Goal: Task Accomplishment & Management: Manage account settings

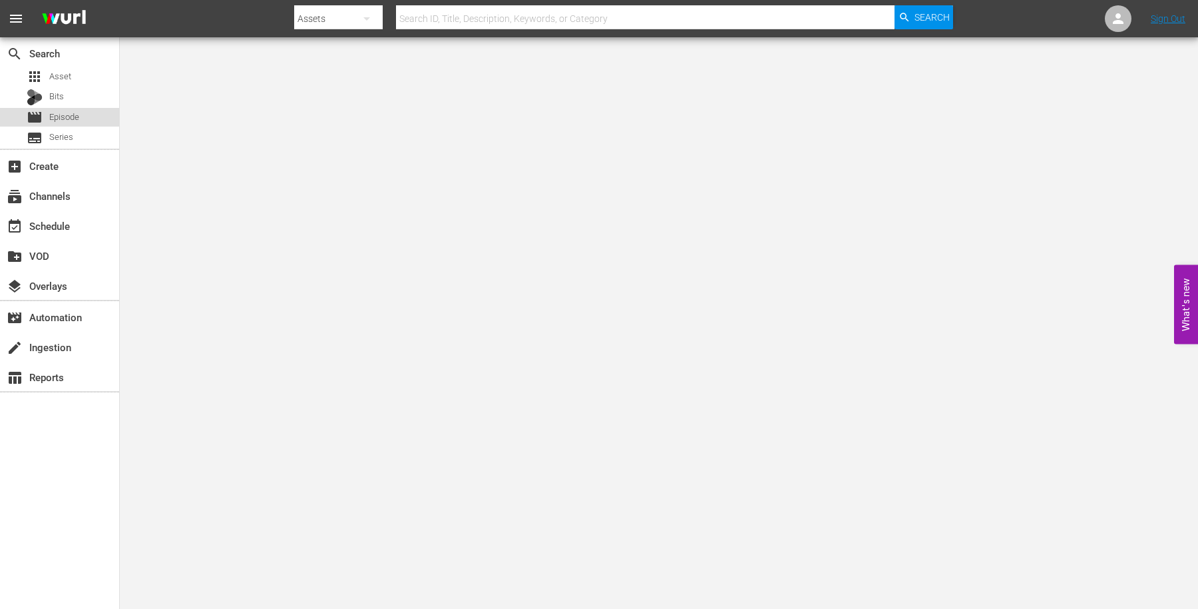
click at [83, 121] on div "movie Episode" at bounding box center [59, 117] width 119 height 19
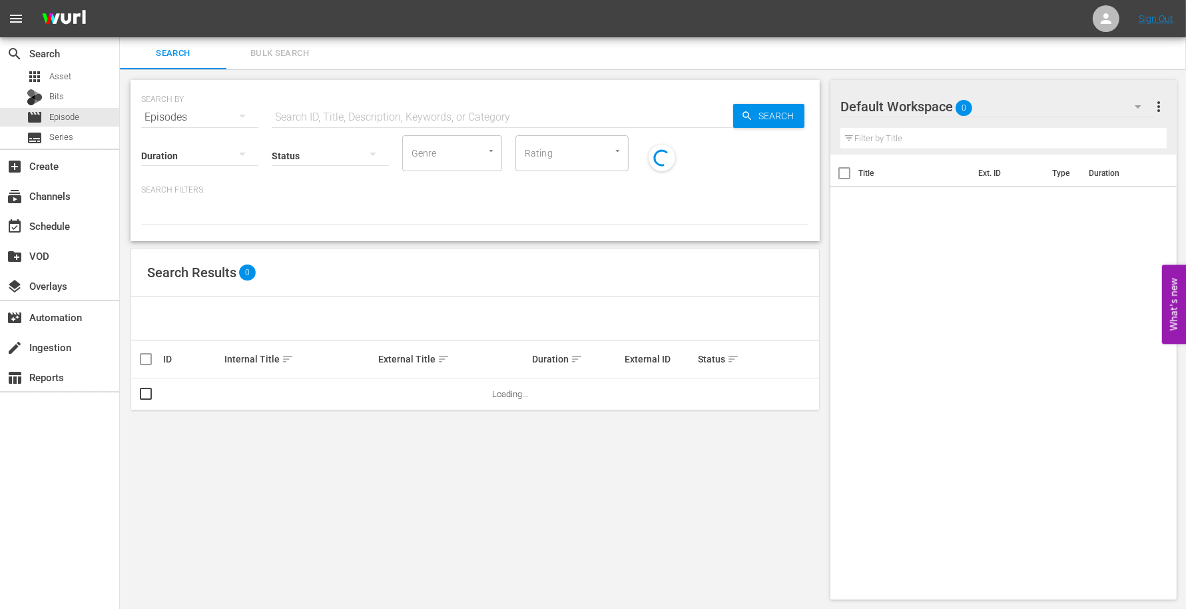
click at [300, 109] on input "text" at bounding box center [502, 117] width 461 height 32
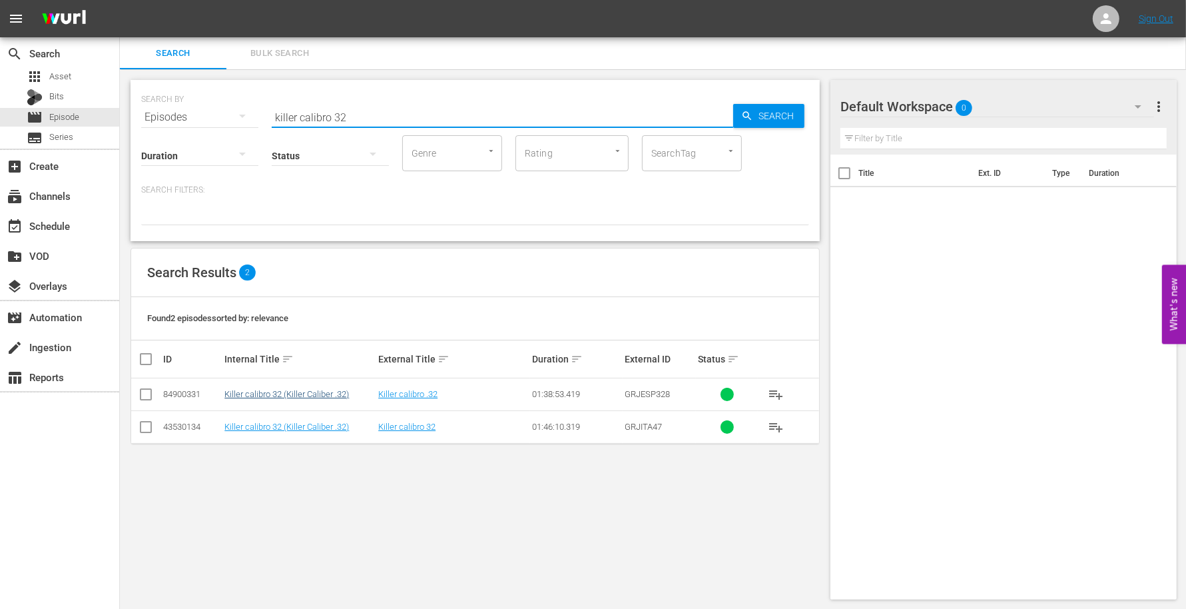
type input "killer calibro 32"
click at [286, 392] on link "Killer calibro 32 (Killer Caliber .32)" at bounding box center [286, 394] width 125 height 10
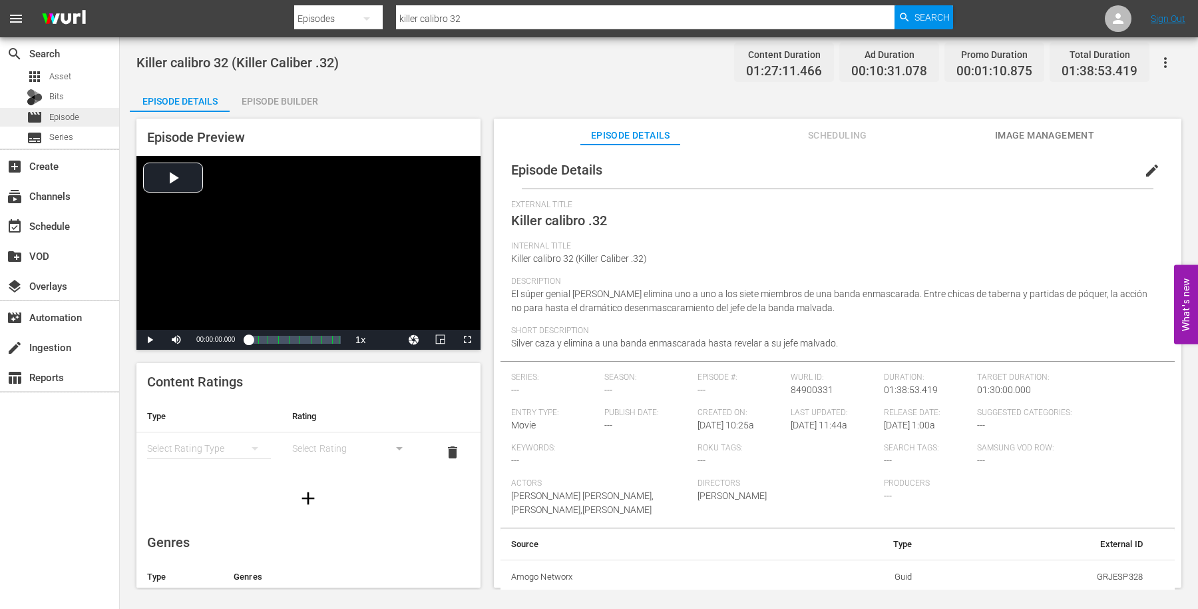
click at [86, 113] on div "movie Episode" at bounding box center [59, 117] width 119 height 19
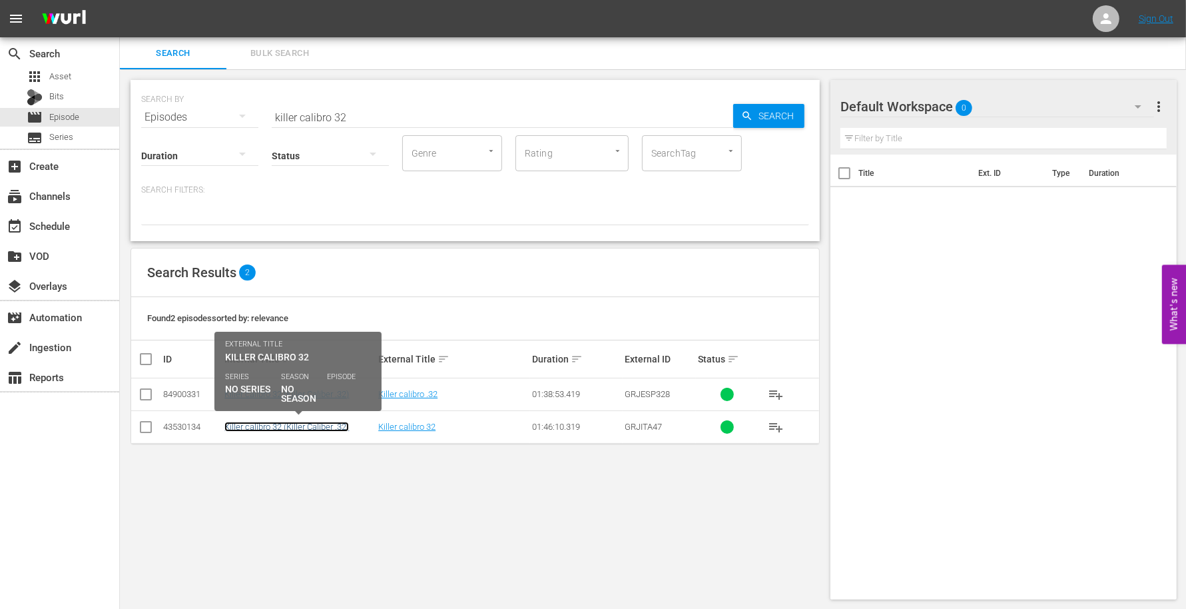
click at [285, 423] on link "Killer calibro 32 (Killer Caliber .32)" at bounding box center [286, 426] width 125 height 10
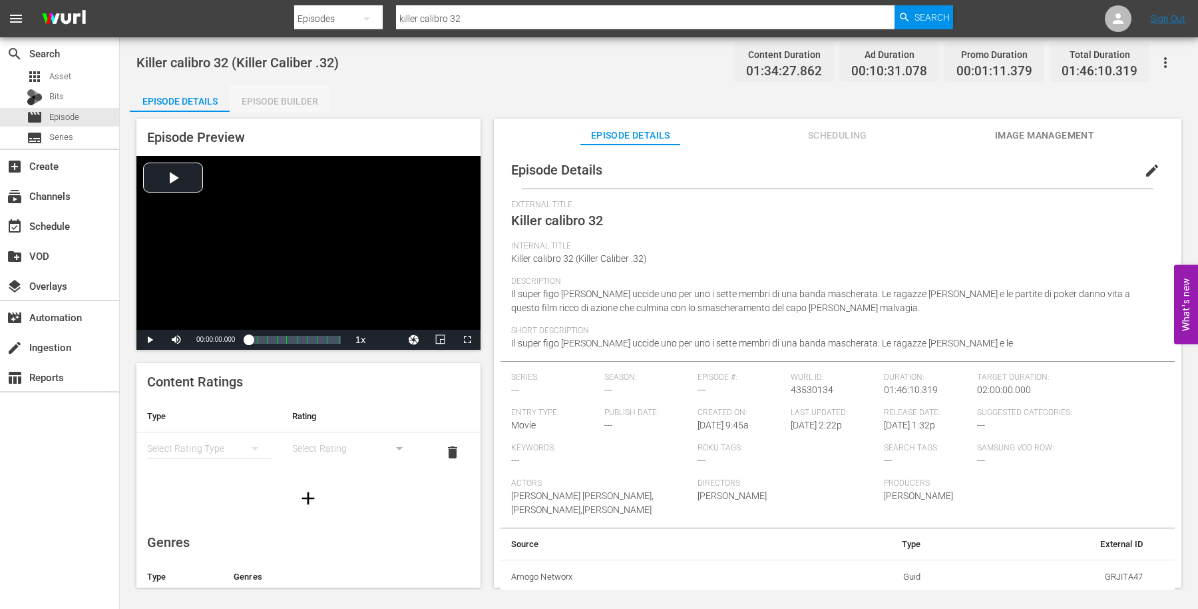
click at [292, 99] on div "Episode Builder" at bounding box center [280, 101] width 100 height 32
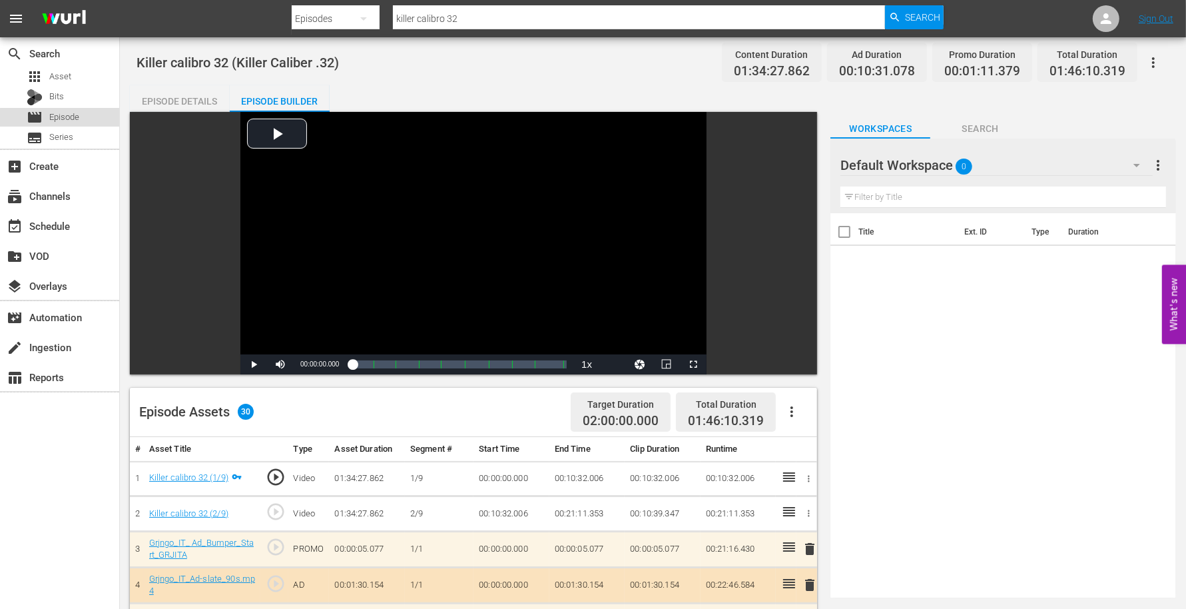
click at [91, 120] on div "movie Episode" at bounding box center [59, 117] width 119 height 19
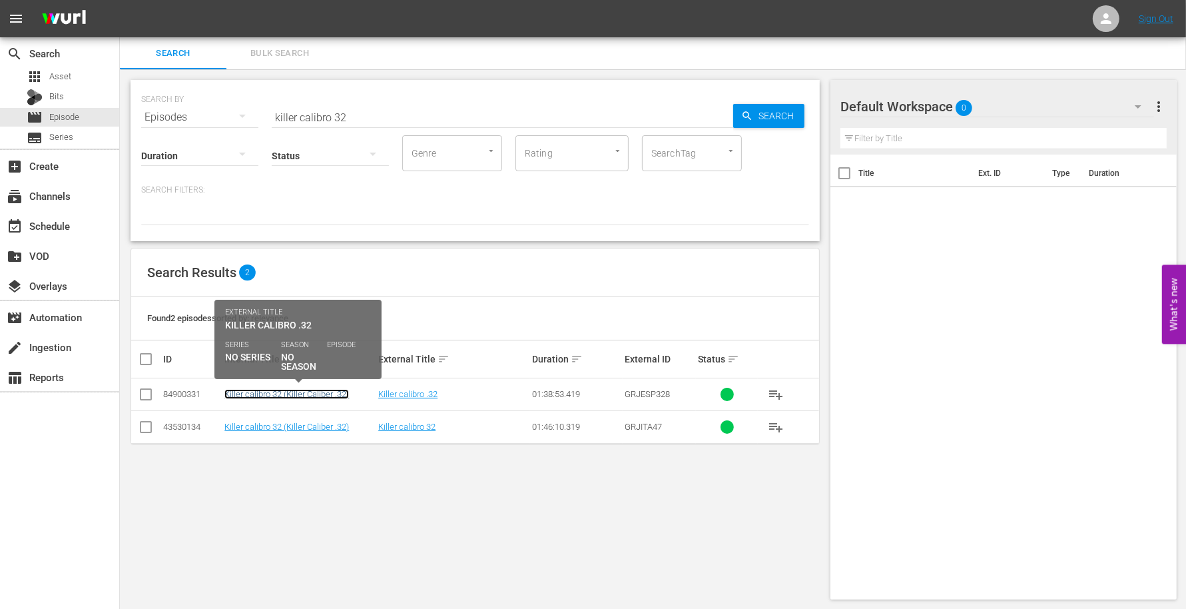
click at [286, 389] on link "Killer calibro 32 (Killer Caliber .32)" at bounding box center [286, 394] width 125 height 10
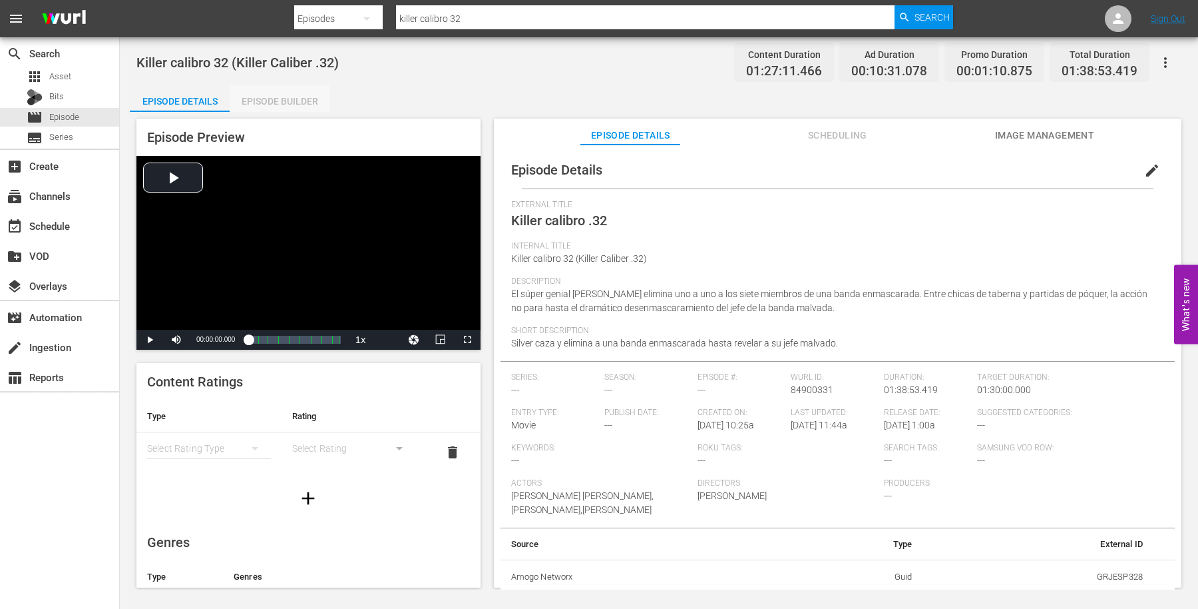
click at [315, 97] on div "Episode Builder" at bounding box center [280, 101] width 100 height 32
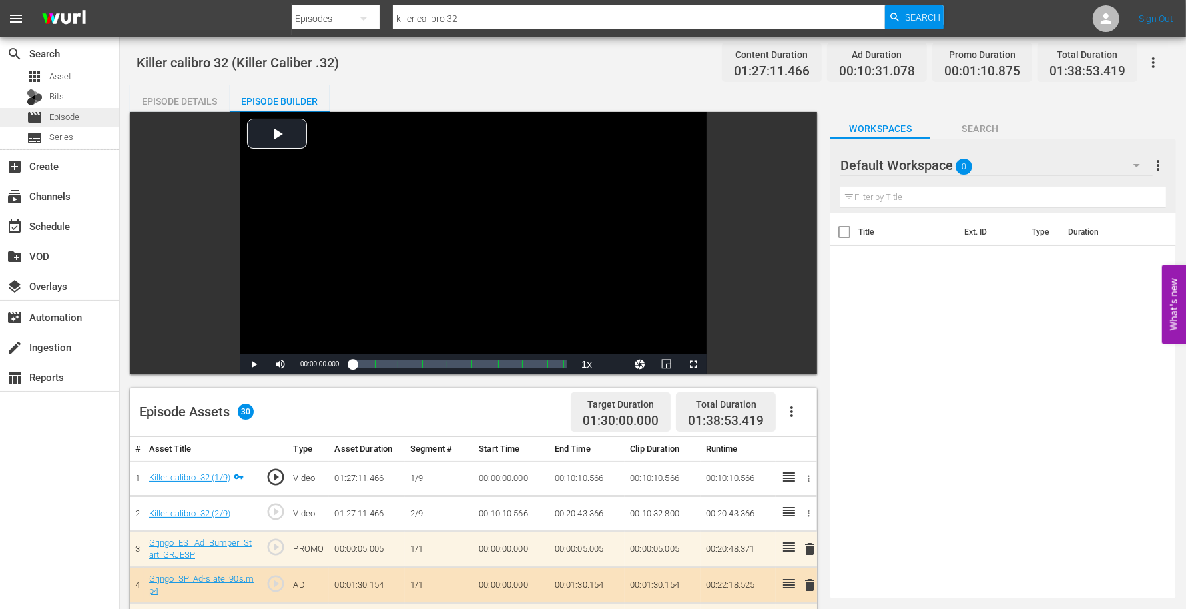
click at [83, 119] on div "movie Episode" at bounding box center [59, 117] width 119 height 19
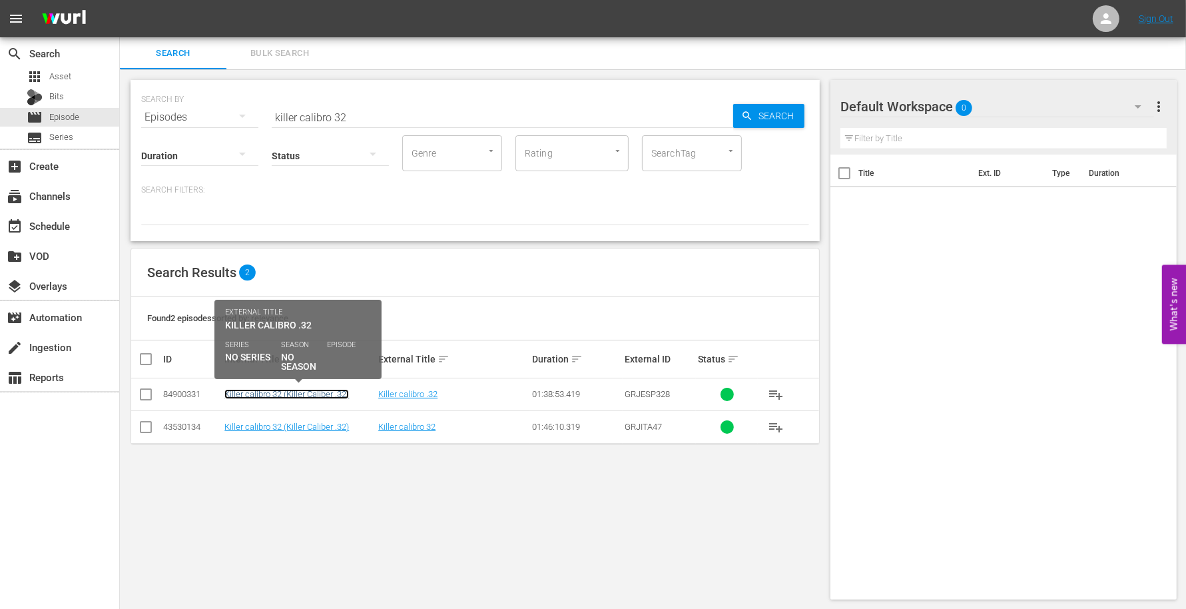
click at [310, 392] on link "Killer calibro 32 (Killer Caliber .32)" at bounding box center [286, 394] width 125 height 10
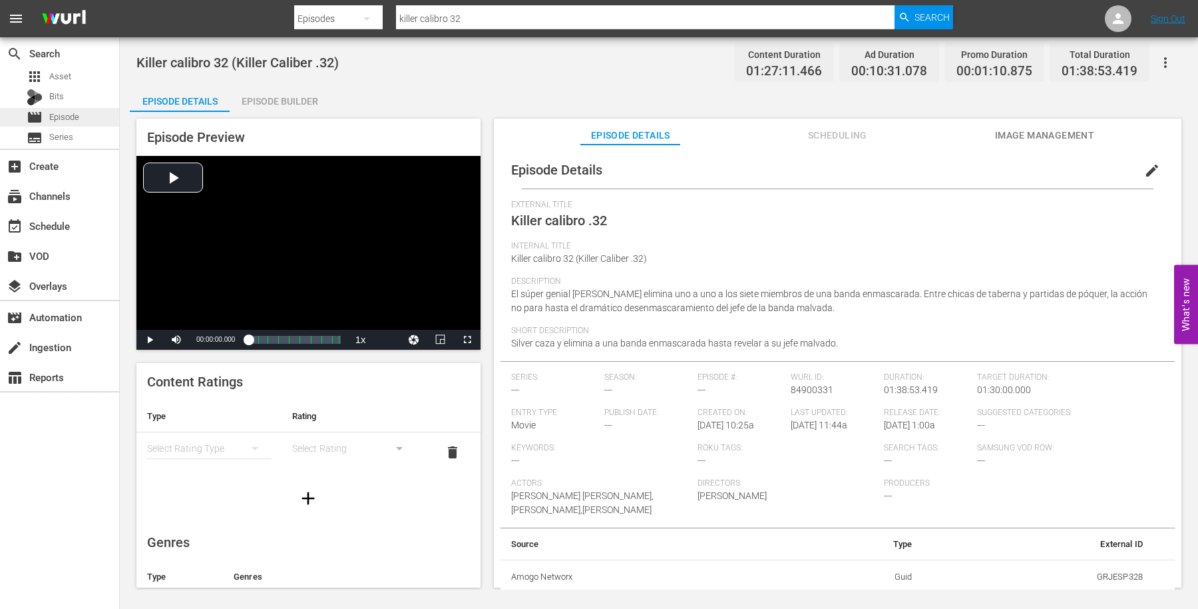
click at [66, 122] on span "Episode" at bounding box center [64, 117] width 30 height 13
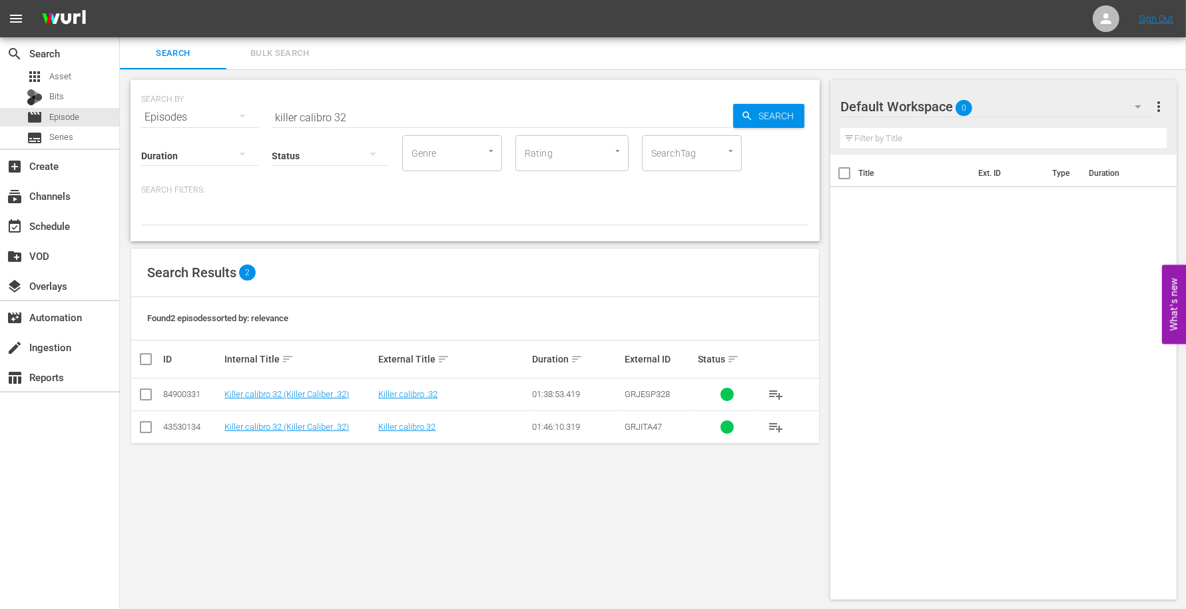
click at [329, 117] on input "killer calibro 32" at bounding box center [502, 117] width 461 height 32
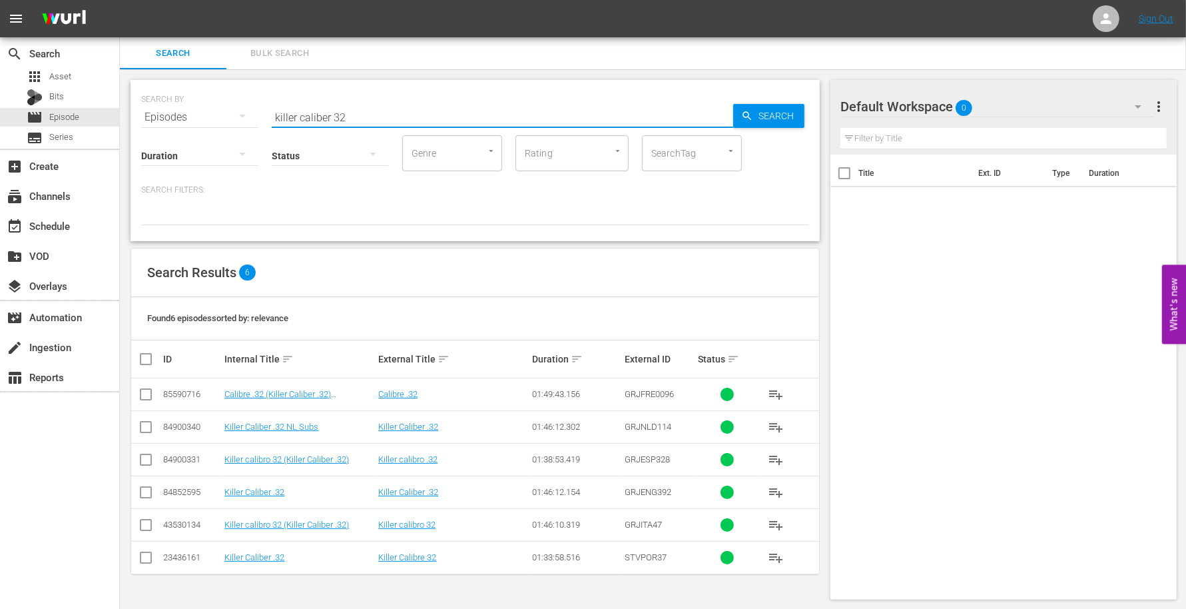
scroll to position [1, 0]
click at [368, 107] on input "killer caliber 32" at bounding box center [502, 116] width 461 height 32
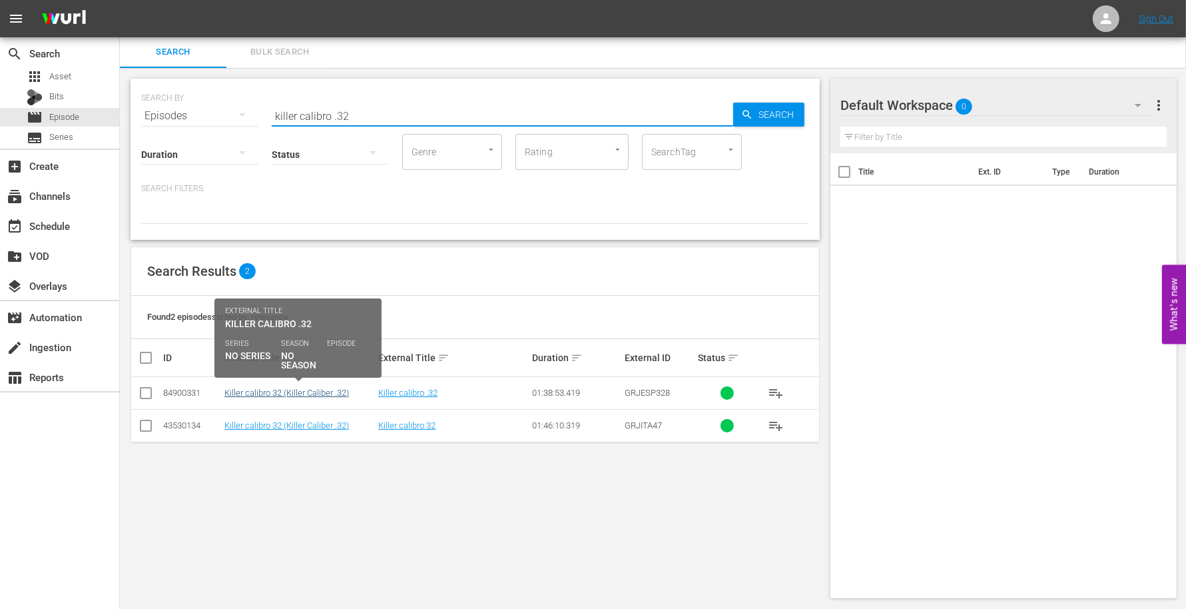
type input "killer calibro .32"
click at [330, 393] on link "Killer calibro 32 (Killer Caliber .32)" at bounding box center [286, 393] width 125 height 10
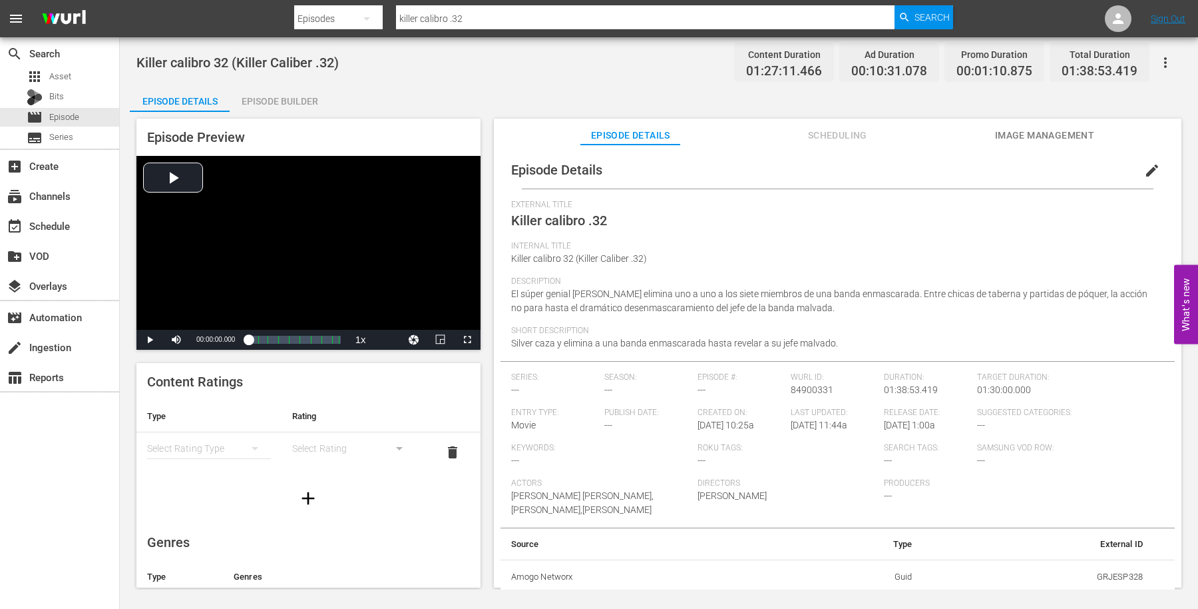
click at [279, 92] on div "Episode Builder" at bounding box center [280, 101] width 100 height 32
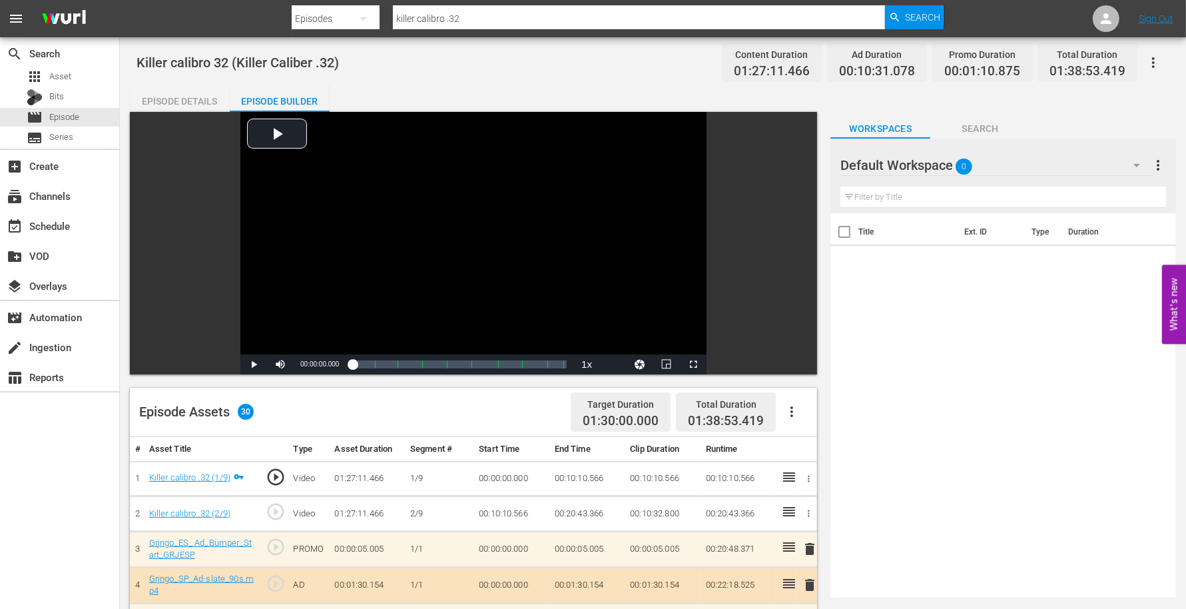
click at [146, 95] on div "Episode Details" at bounding box center [180, 101] width 100 height 32
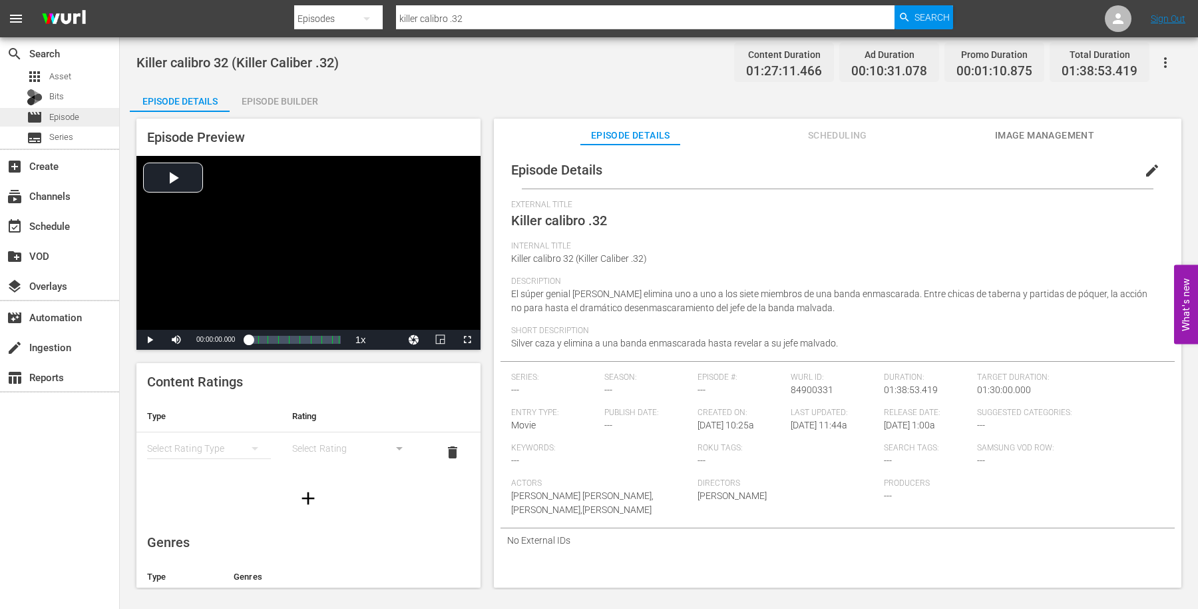
click at [85, 111] on div "movie Episode" at bounding box center [59, 117] width 119 height 19
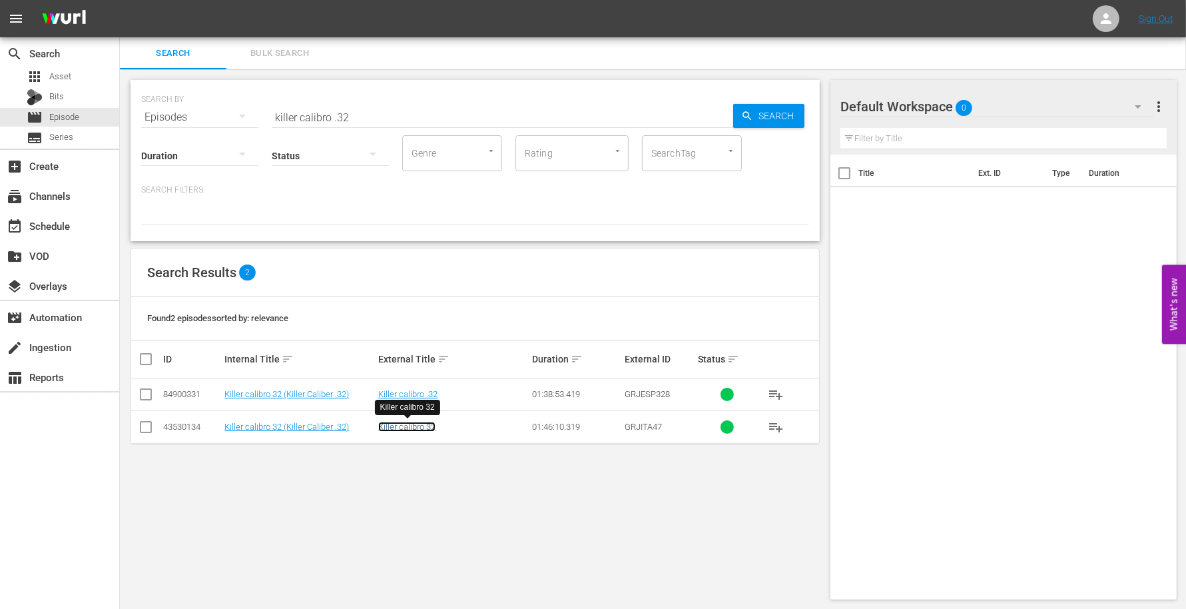
click at [413, 423] on link "Killer calibro 32" at bounding box center [406, 426] width 57 height 10
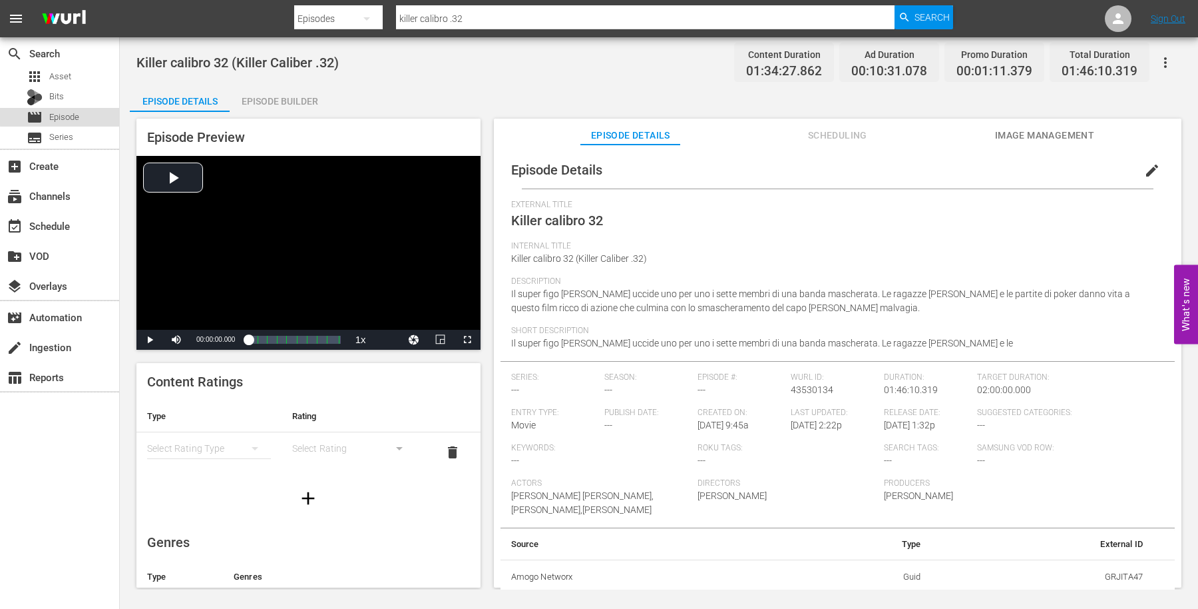
click at [71, 115] on span "Episode" at bounding box center [64, 117] width 30 height 13
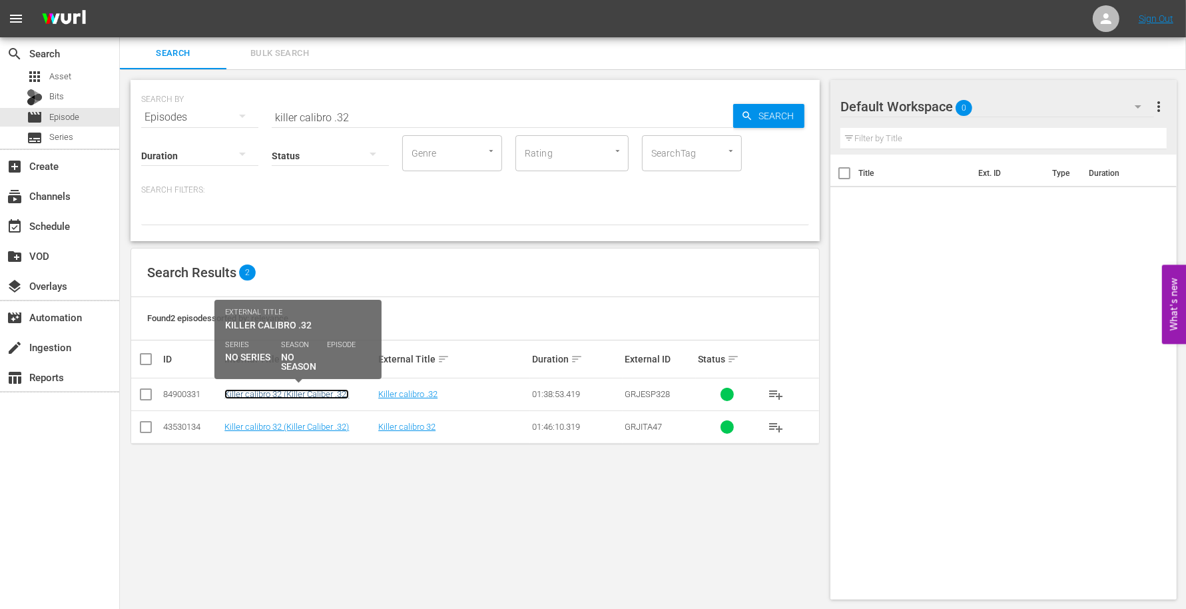
click at [277, 394] on link "Killer calibro 32 (Killer Caliber .32)" at bounding box center [286, 394] width 125 height 10
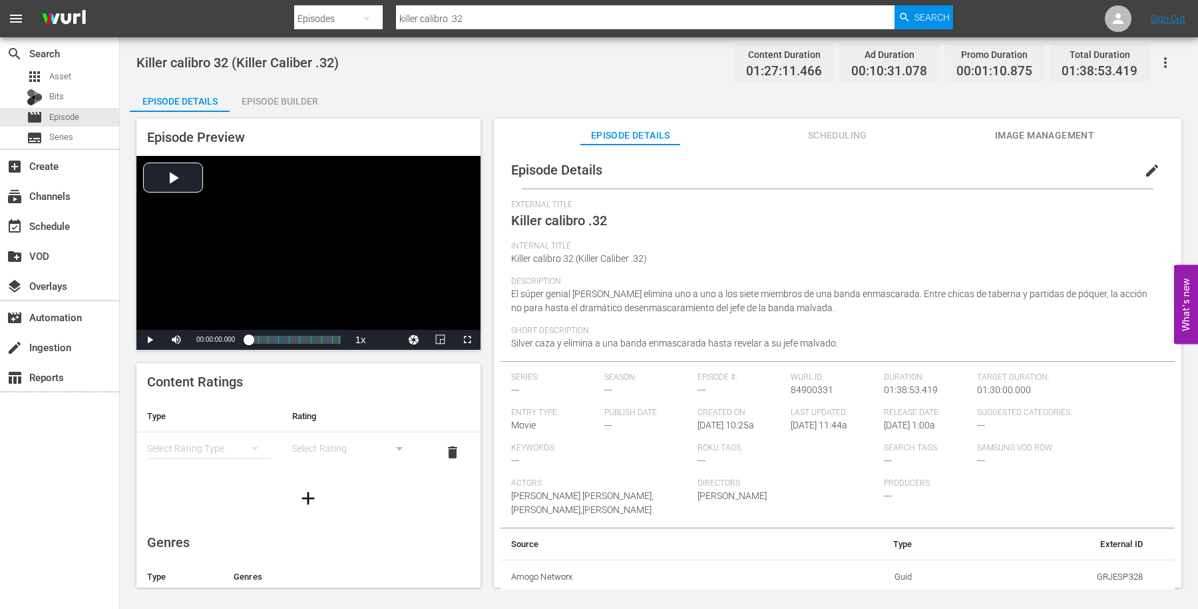
click at [1147, 170] on span "edit" at bounding box center [1153, 170] width 16 height 16
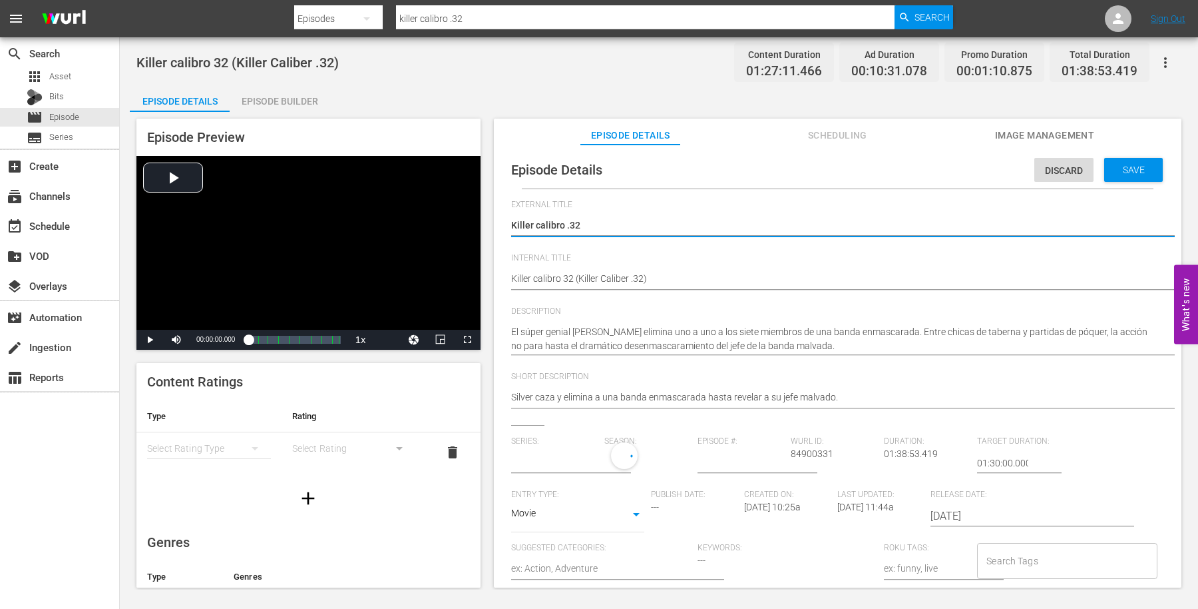
type input "No Series"
click at [569, 224] on textarea "Killer calibro .32" at bounding box center [834, 226] width 647 height 16
type textarea "Killer calibro 32"
click at [1143, 170] on span "Save" at bounding box center [1134, 169] width 43 height 11
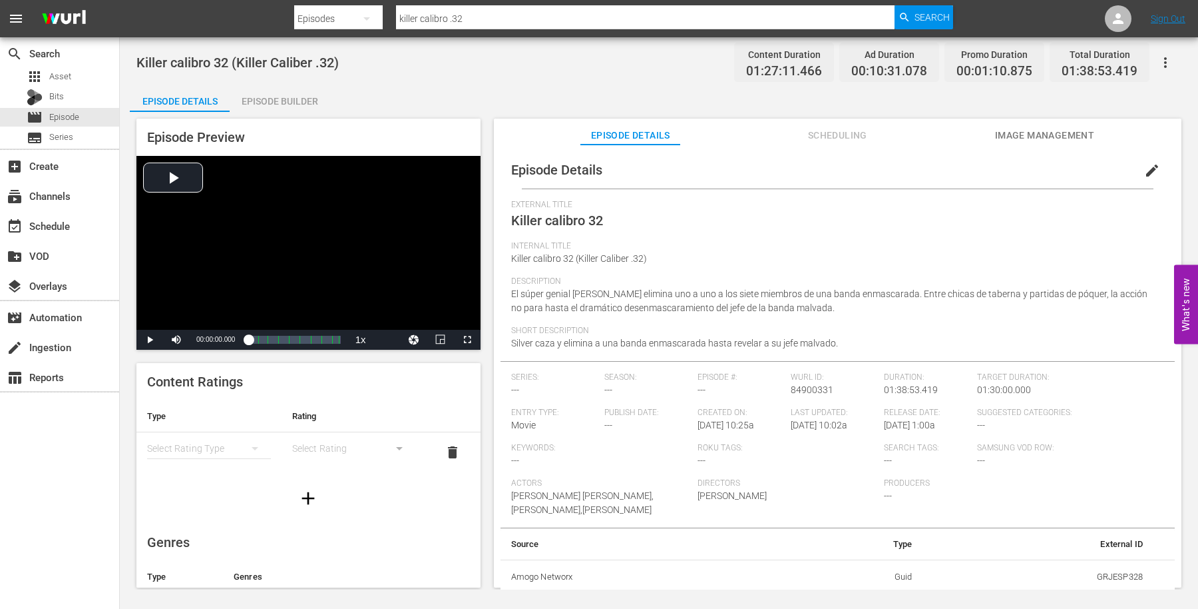
click at [254, 93] on div "Episode Builder" at bounding box center [280, 101] width 100 height 32
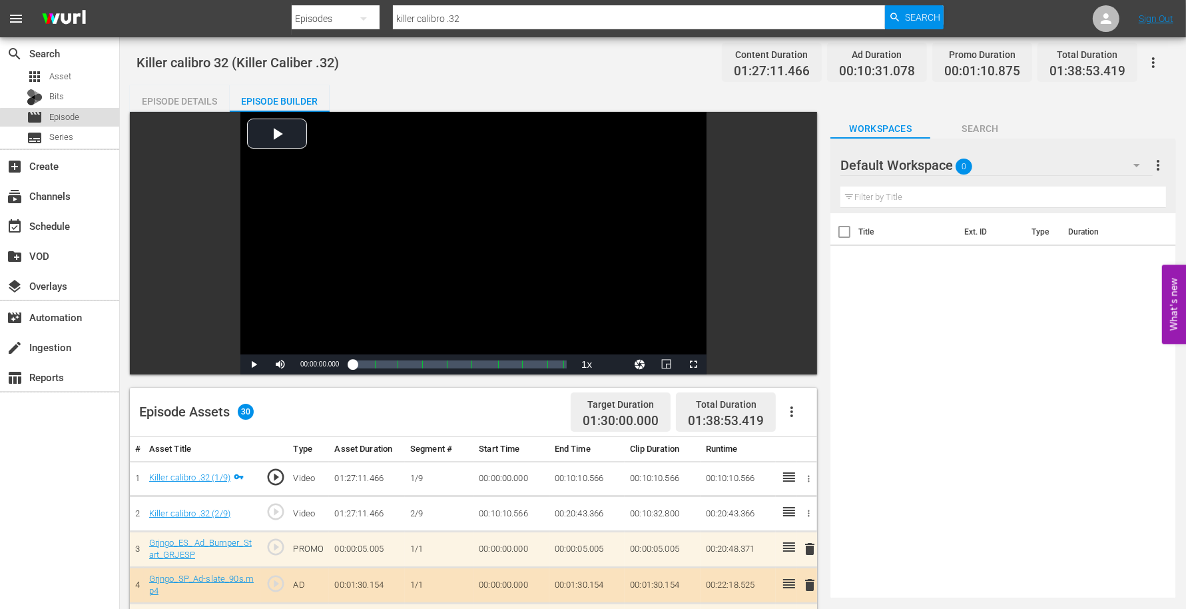
click at [85, 121] on div "movie Episode" at bounding box center [59, 117] width 119 height 19
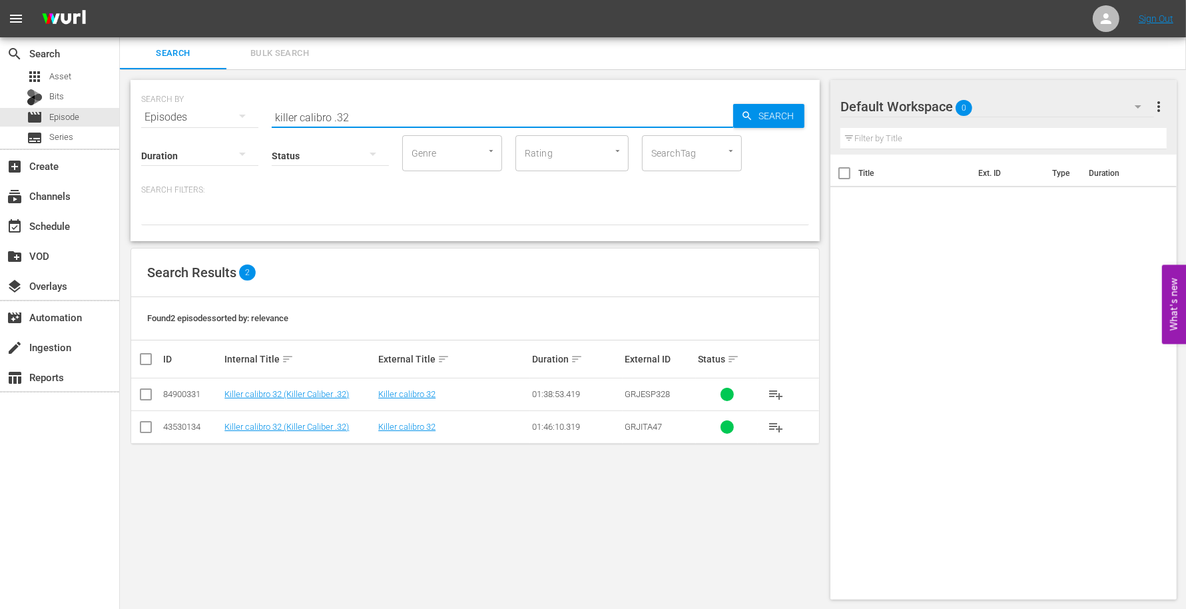
click at [370, 113] on input "killer calibro .32" at bounding box center [502, 117] width 461 height 32
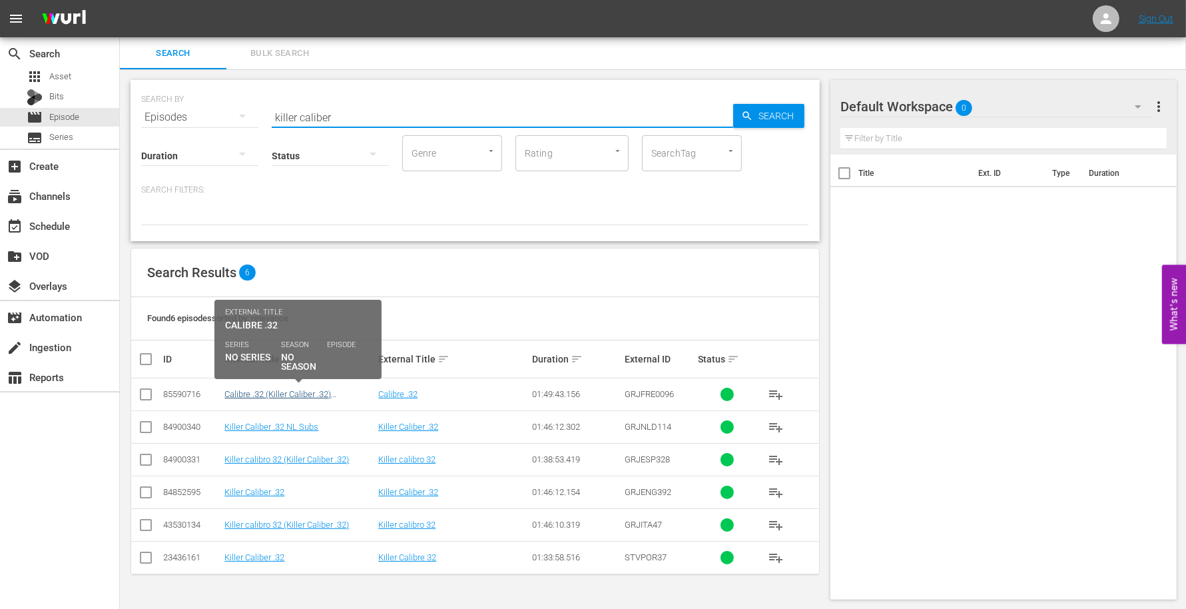
type input "killer caliber"
click at [331, 395] on link "Calibre .32 (Killer Caliber .32) French" at bounding box center [277, 399] width 107 height 20
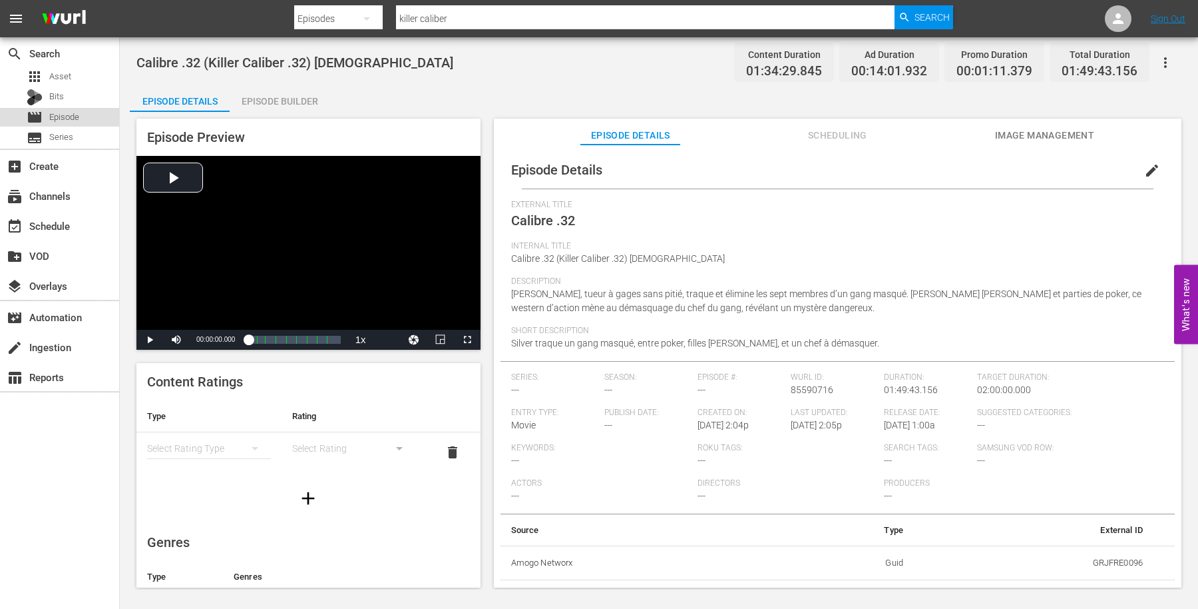
click at [71, 113] on span "Episode" at bounding box center [64, 117] width 30 height 13
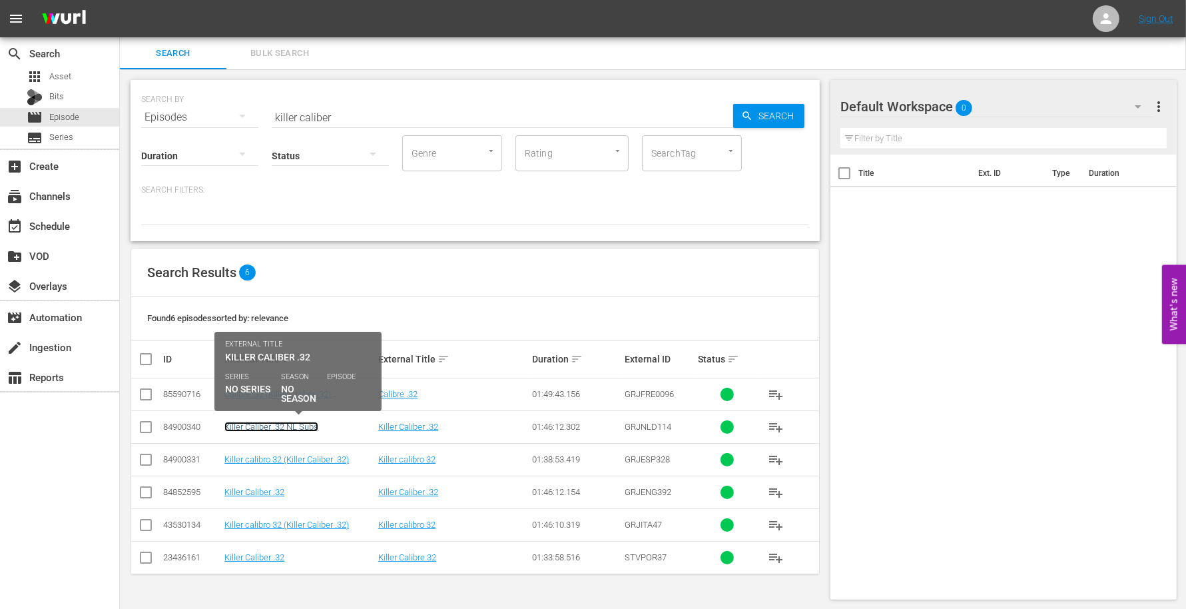
click at [313, 423] on link "Killer Caliber .32 NL Subs" at bounding box center [271, 426] width 94 height 10
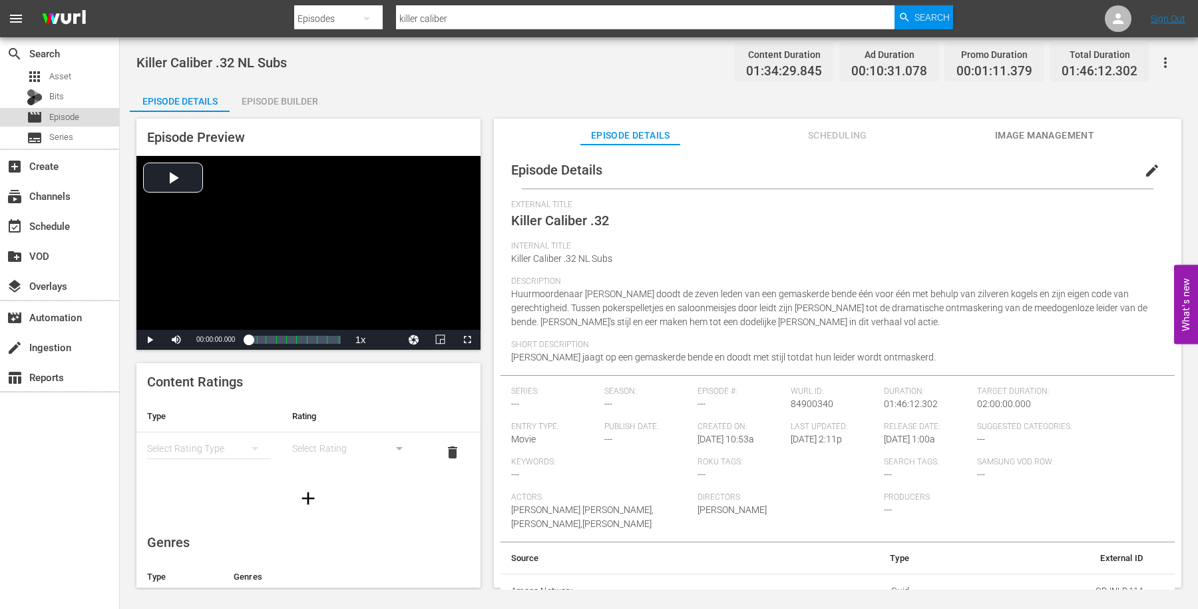
click at [59, 119] on span "Episode" at bounding box center [64, 117] width 30 height 13
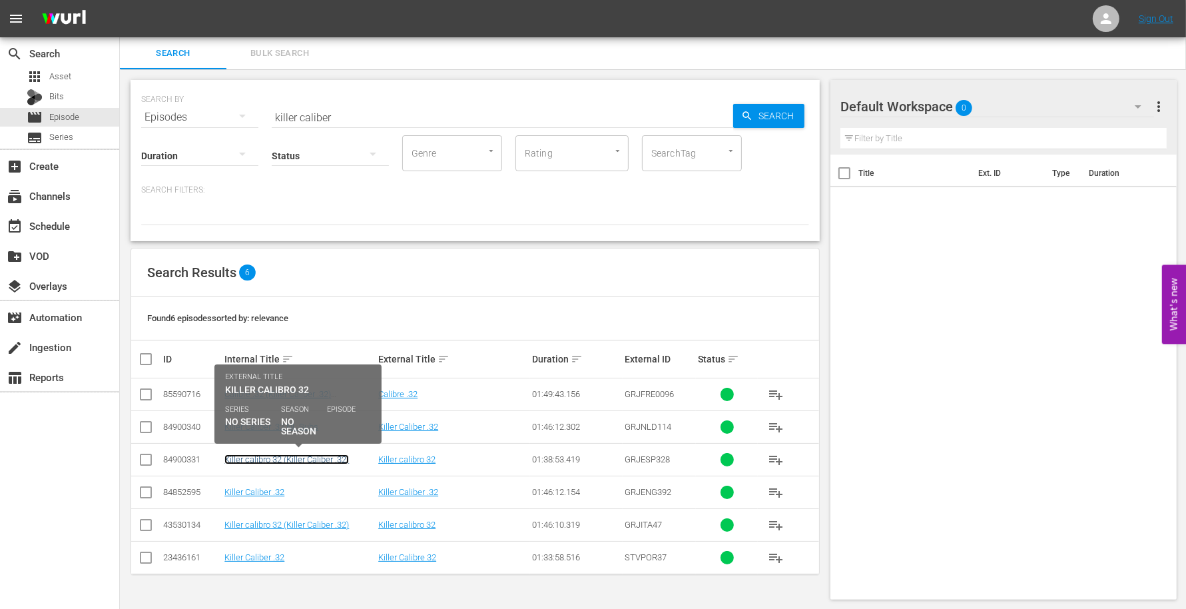
click at [307, 457] on link "Killer calibro 32 (Killer Caliber .32)" at bounding box center [286, 459] width 125 height 10
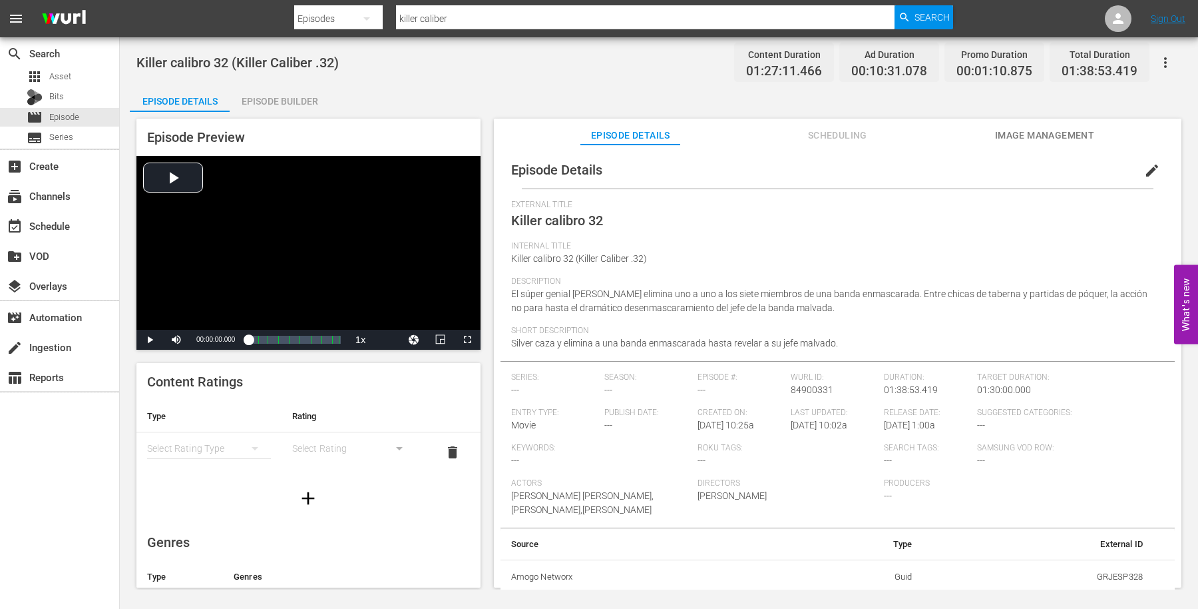
click at [585, 222] on span "Killer calibro 32" at bounding box center [557, 220] width 92 height 16
click at [1145, 170] on span "edit" at bounding box center [1153, 170] width 16 height 16
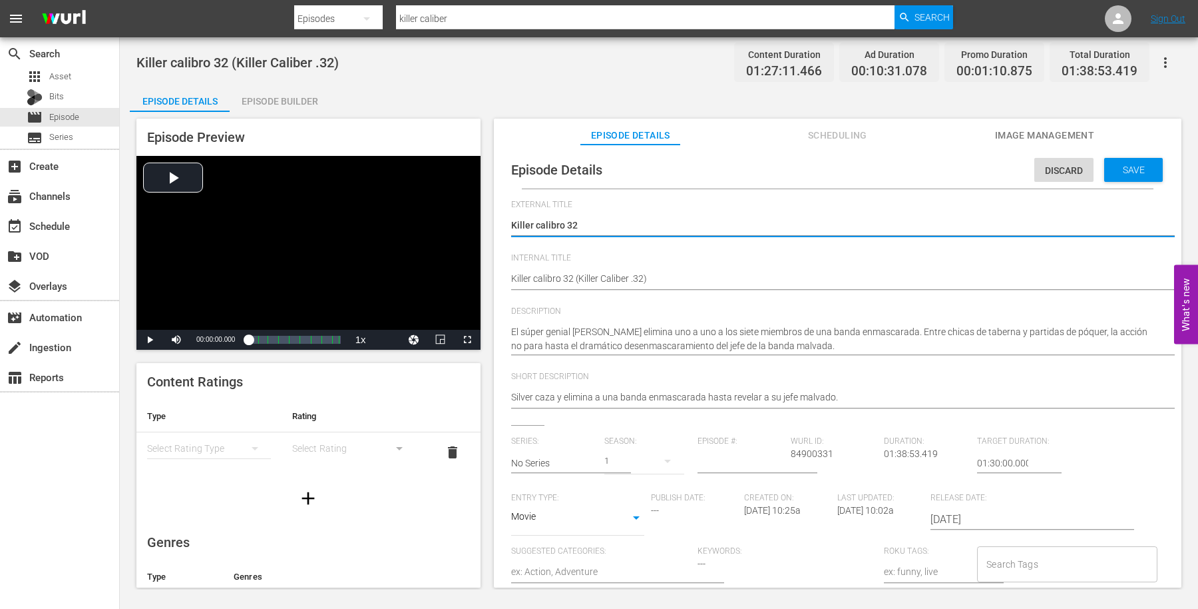
click at [564, 220] on textarea "Killer calibro 32" at bounding box center [834, 226] width 647 height 16
type textarea "Killer calibro32"
type textarea "Killer calibr32"
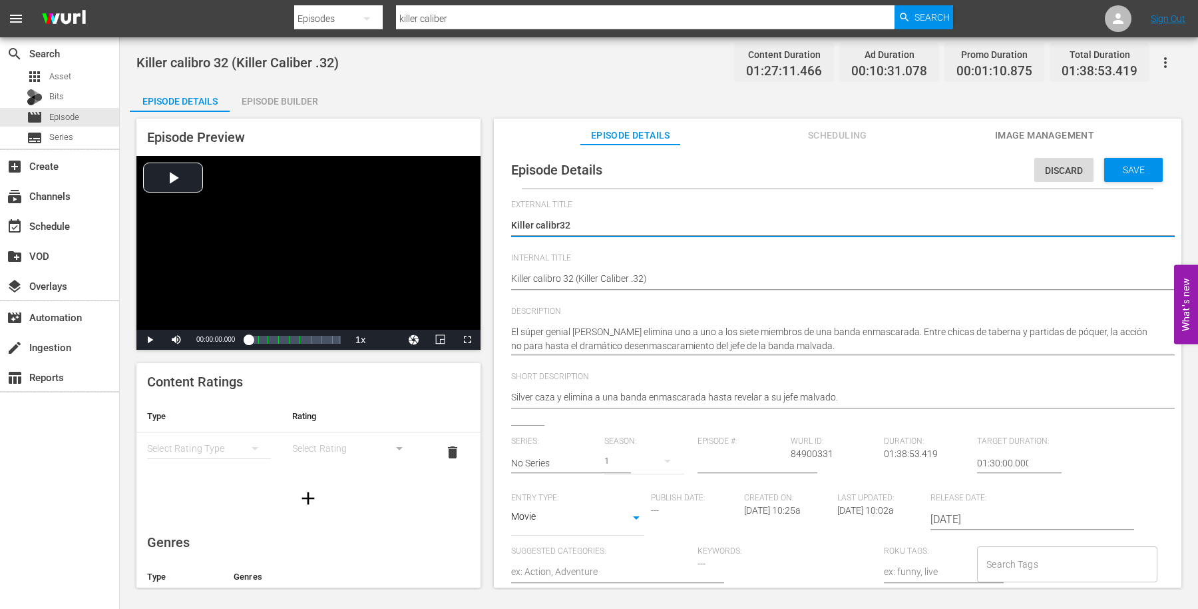
type textarea "Killer calibre32"
type textarea "Killer calibre 32"
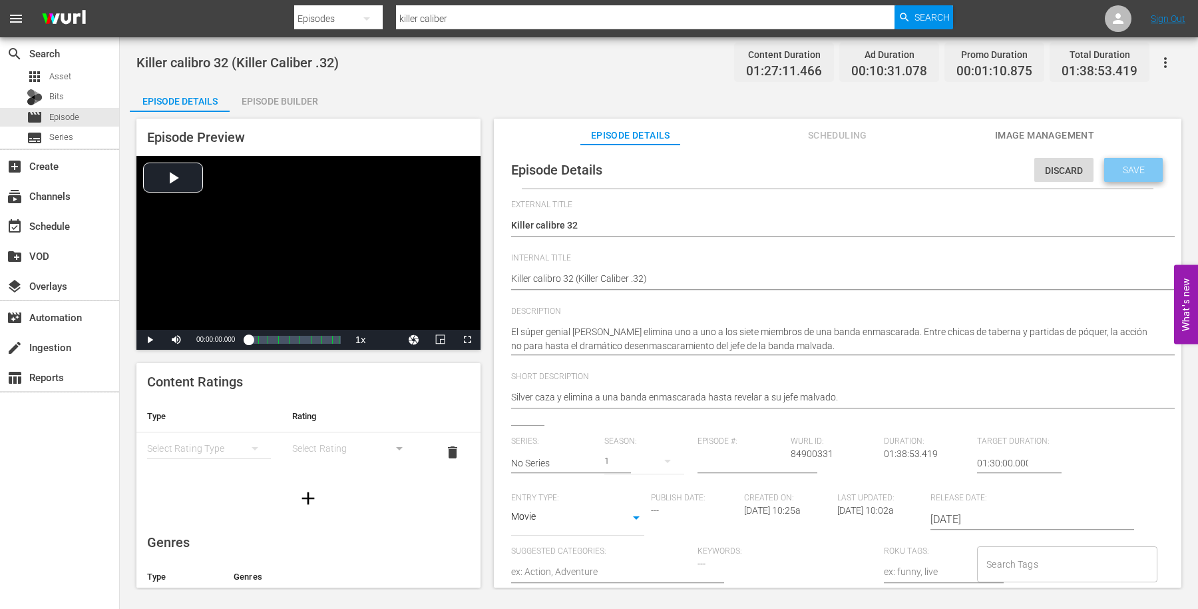
click at [1116, 167] on span "Save" at bounding box center [1134, 169] width 43 height 11
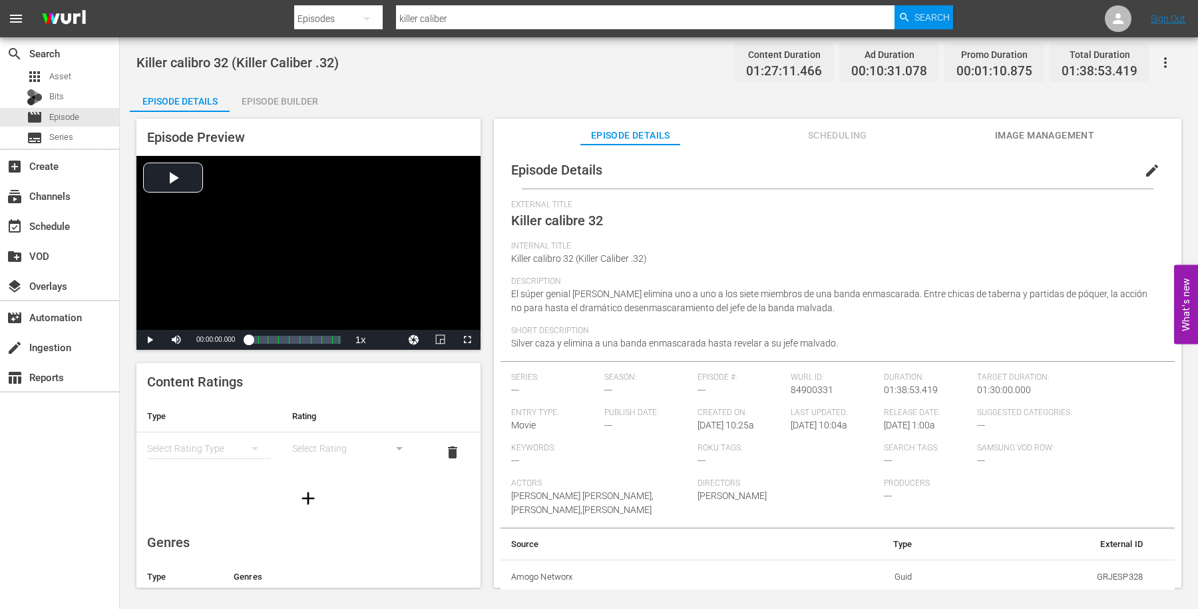
click at [629, 573] on th "Amogo Networx" at bounding box center [643, 576] width 284 height 35
click at [87, 117] on div "movie Episode" at bounding box center [59, 117] width 119 height 19
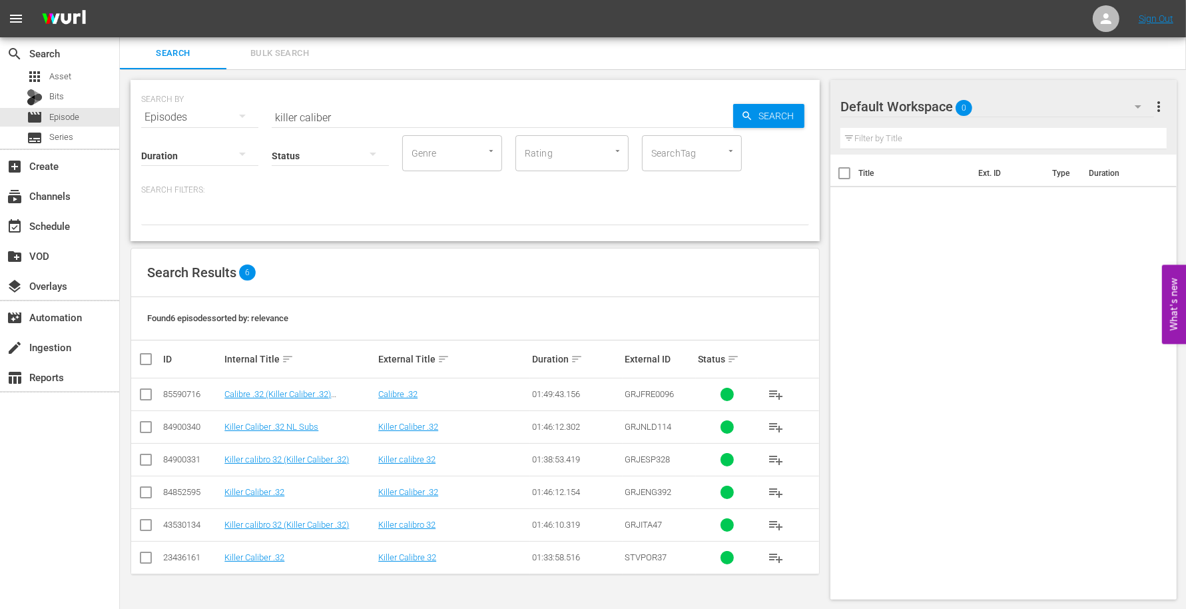
click at [310, 387] on td "Calibre .32 (Killer Caliber .32) French" at bounding box center [299, 394] width 154 height 33
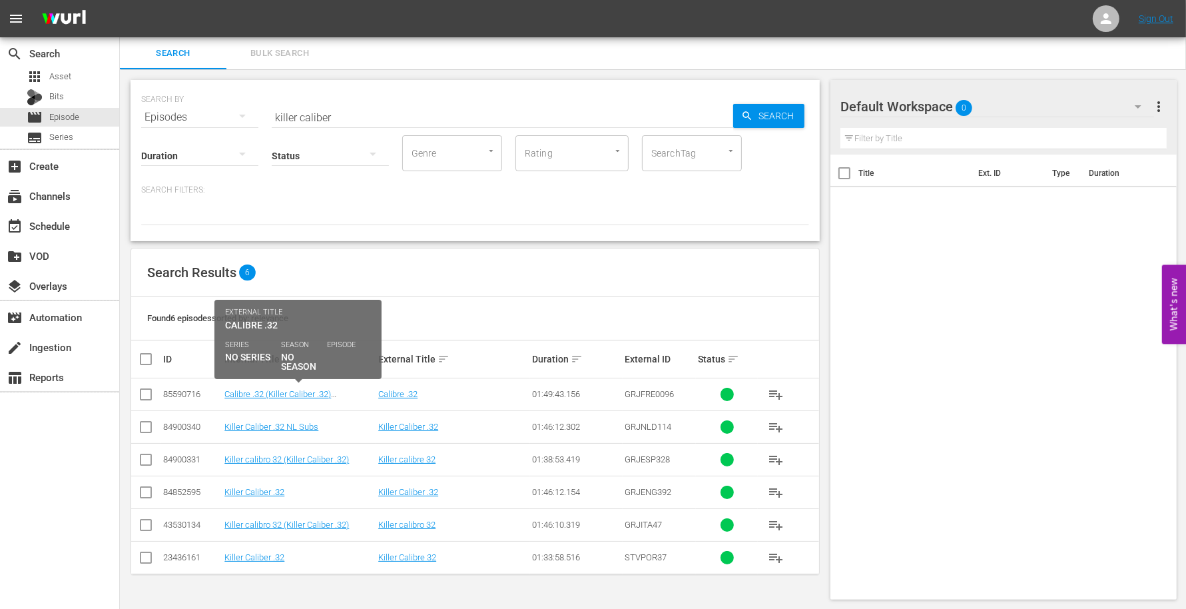
click at [362, 394] on div "Calibre .32 (Killer Caliber .32) French" at bounding box center [299, 394] width 150 height 10
click at [330, 394] on link "Calibre .32 (Killer Caliber .32) French" at bounding box center [277, 399] width 107 height 20
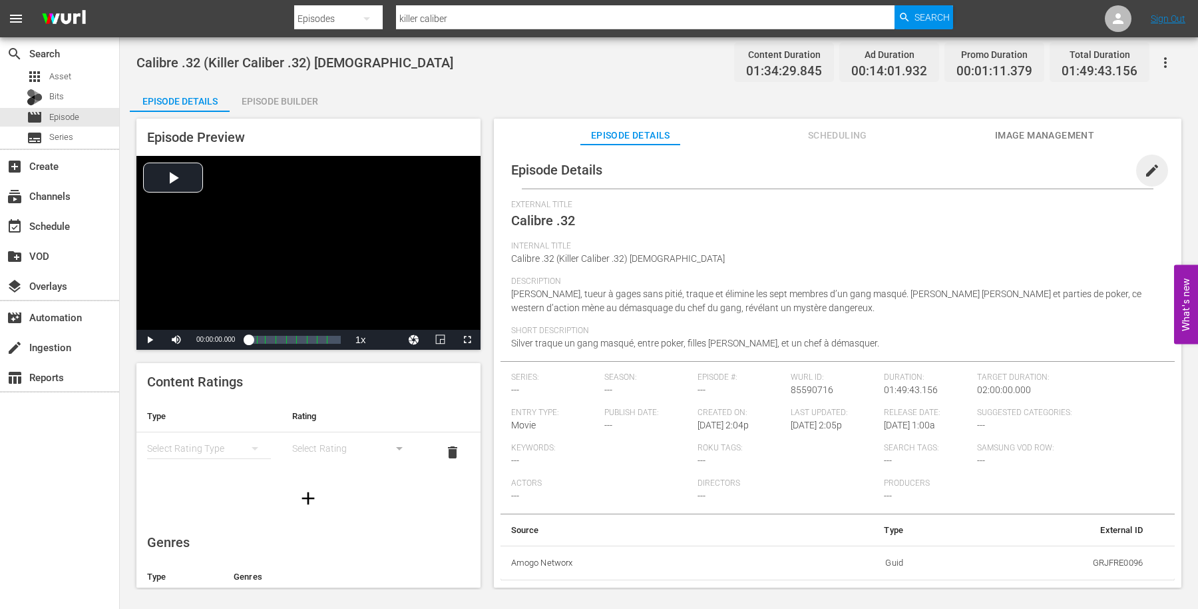
click at [1145, 164] on span "edit" at bounding box center [1153, 170] width 16 height 16
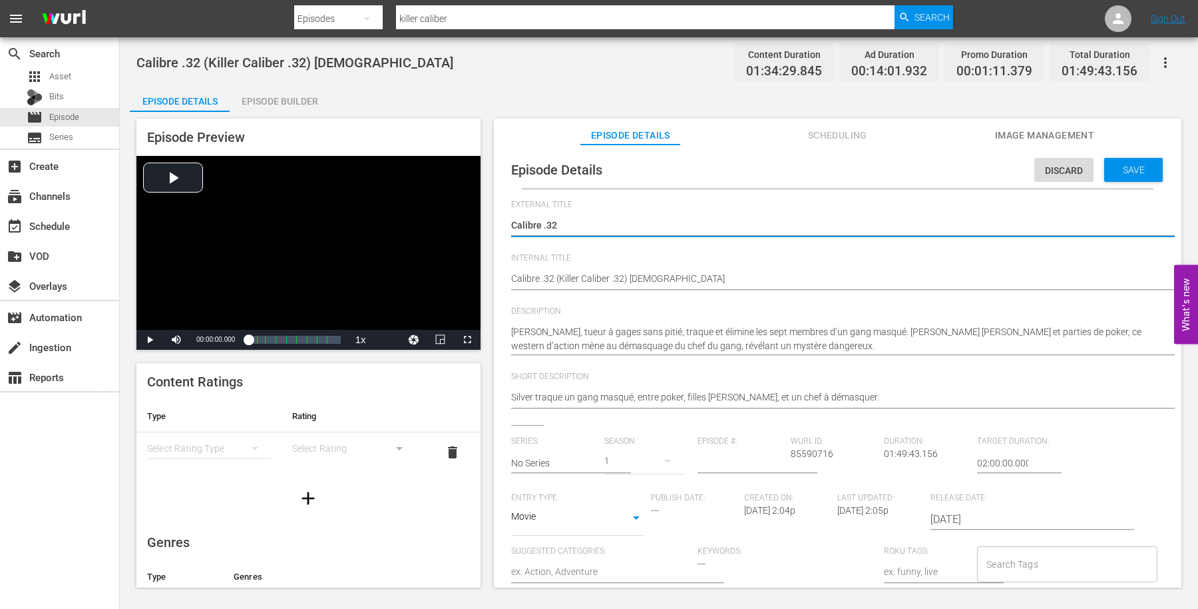
click at [187, 61] on span "Calibre .32 (Killer Caliber .32) French" at bounding box center [294, 63] width 317 height 16
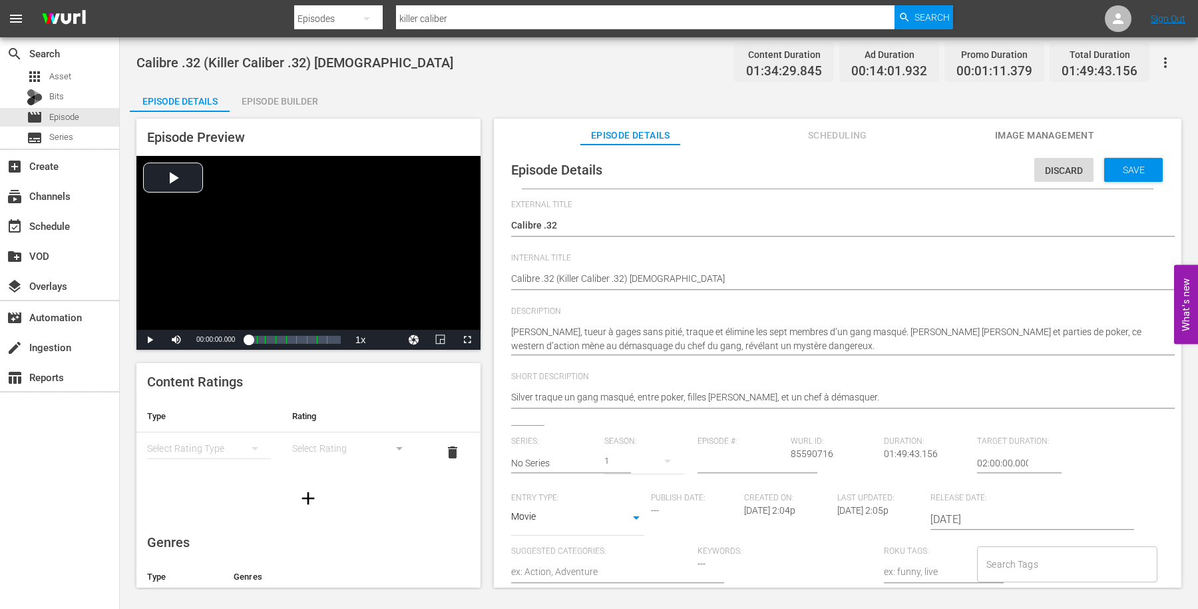
drag, startPoint x: 184, startPoint y: 61, endPoint x: 250, endPoint y: 65, distance: 66.7
click at [187, 61] on span "Calibre .32 (Killer Caliber .32) French" at bounding box center [294, 63] width 317 height 16
drag, startPoint x: 547, startPoint y: 221, endPoint x: 678, endPoint y: 234, distance: 131.1
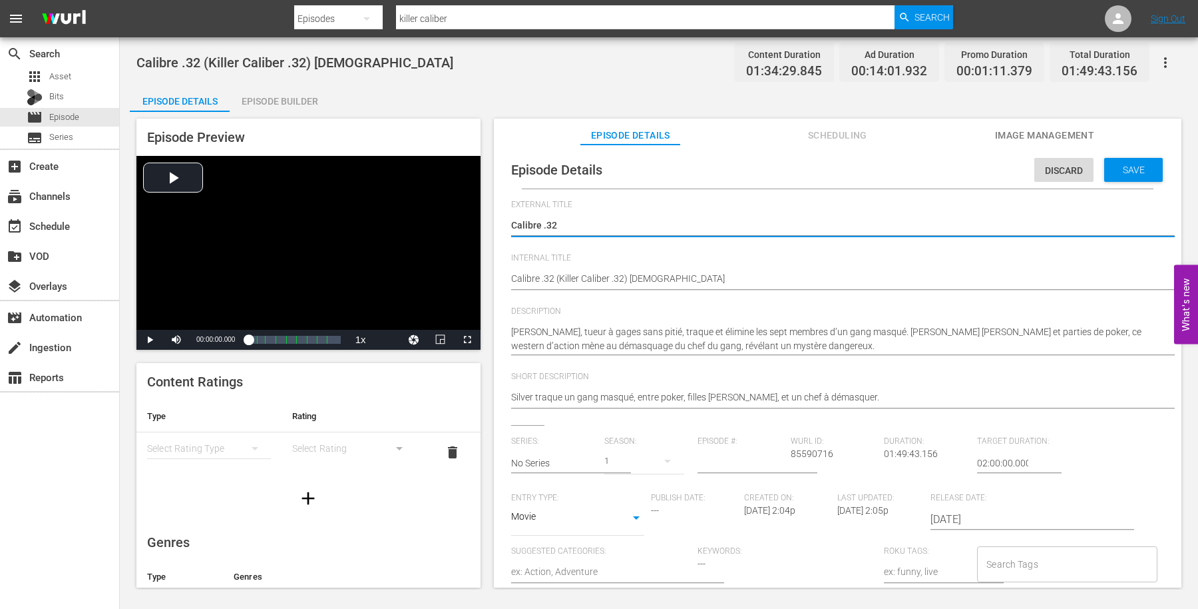
type textarea "Calibre 32"
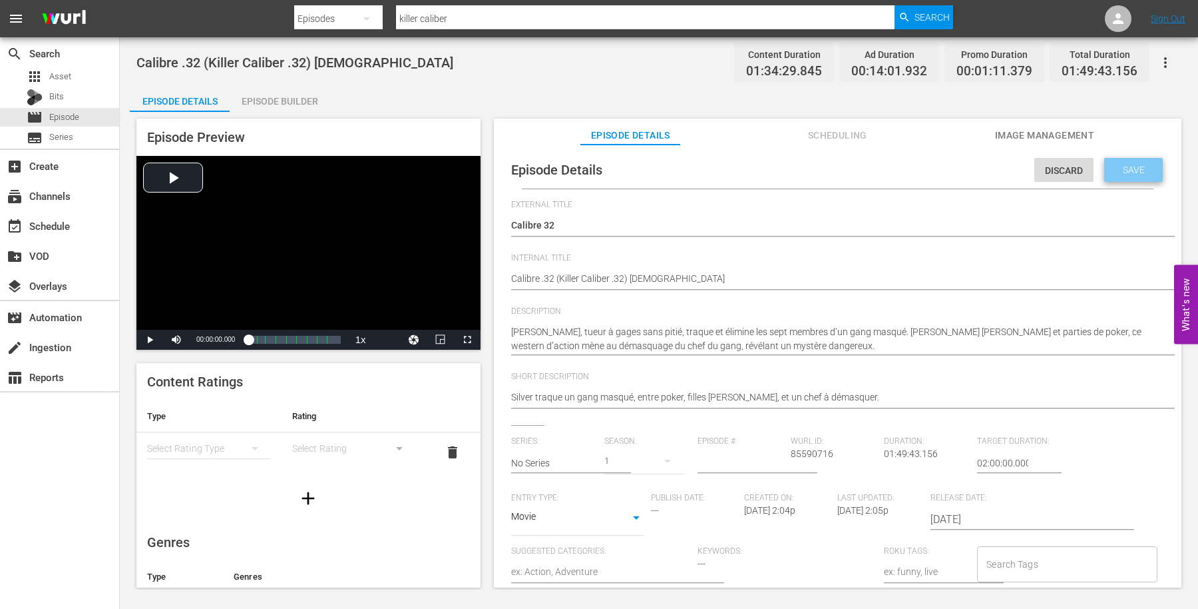
click at [1119, 163] on div "Save" at bounding box center [1134, 170] width 59 height 24
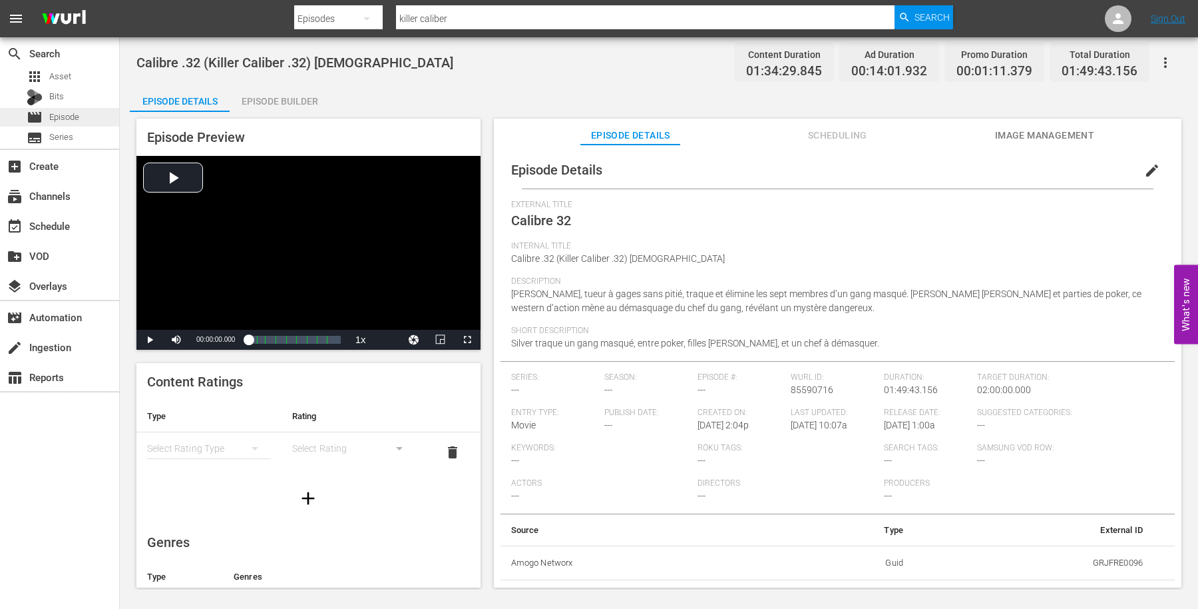
click at [58, 117] on span "Episode" at bounding box center [64, 117] width 30 height 13
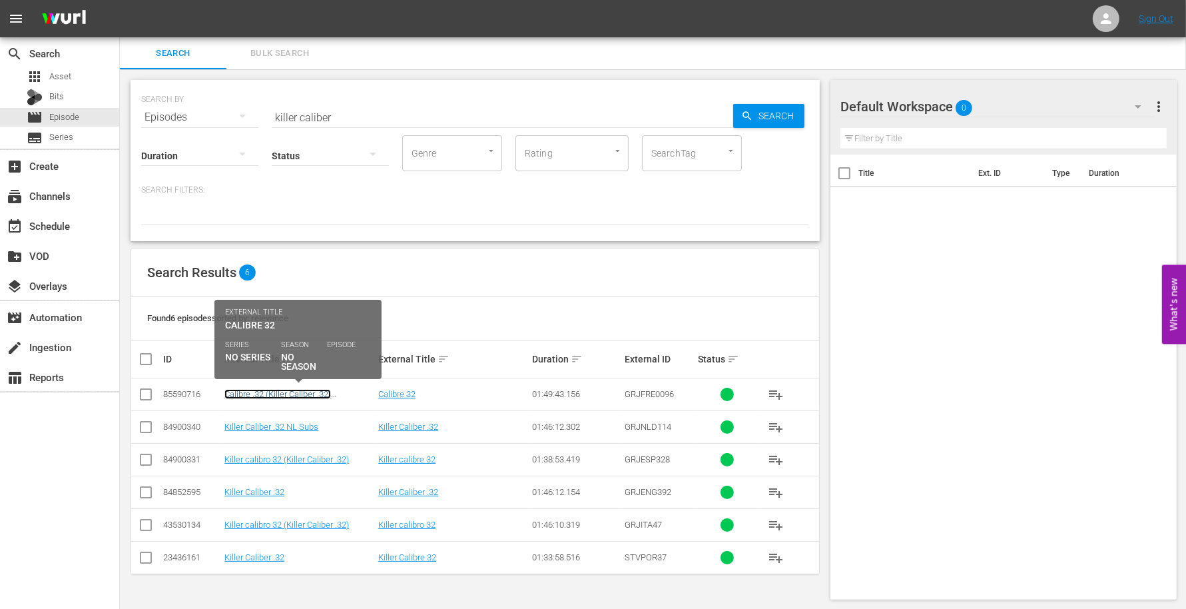
click at [265, 393] on link "Calibre .32 (Killer Caliber .32) French" at bounding box center [277, 399] width 107 height 20
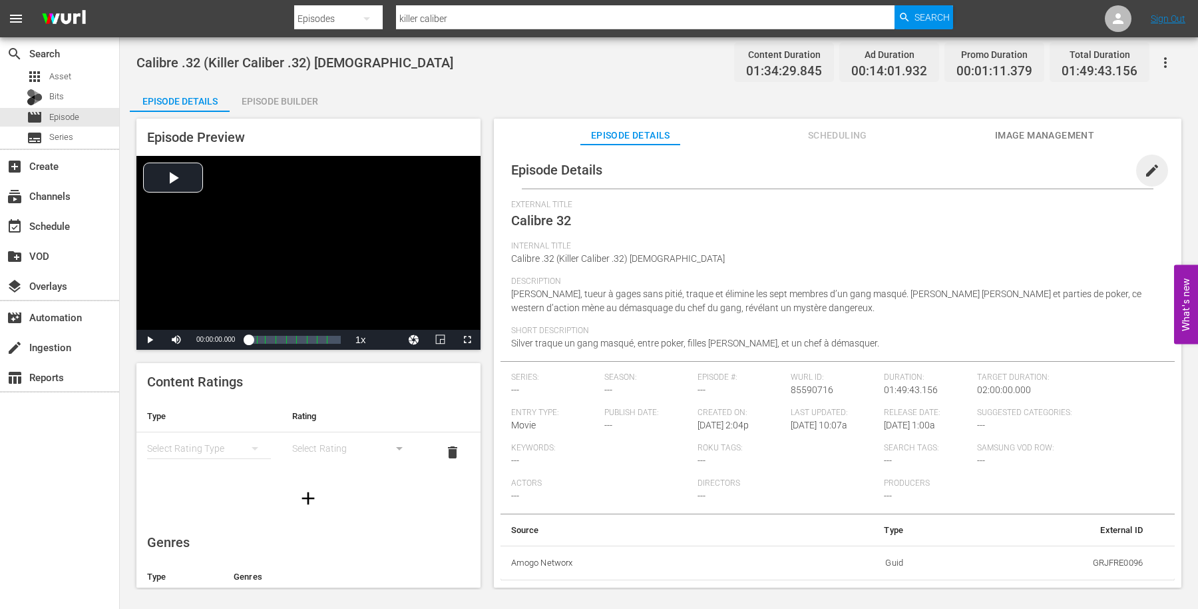
click at [1145, 165] on span "edit" at bounding box center [1153, 170] width 16 height 16
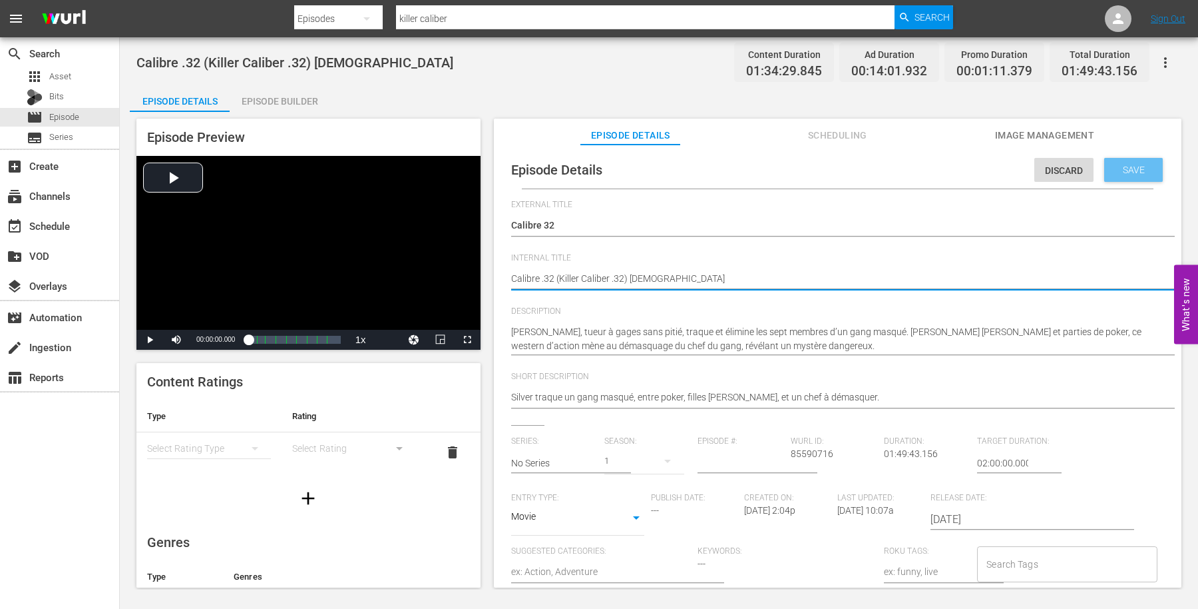
click at [1115, 162] on div "Save" at bounding box center [1134, 170] width 59 height 24
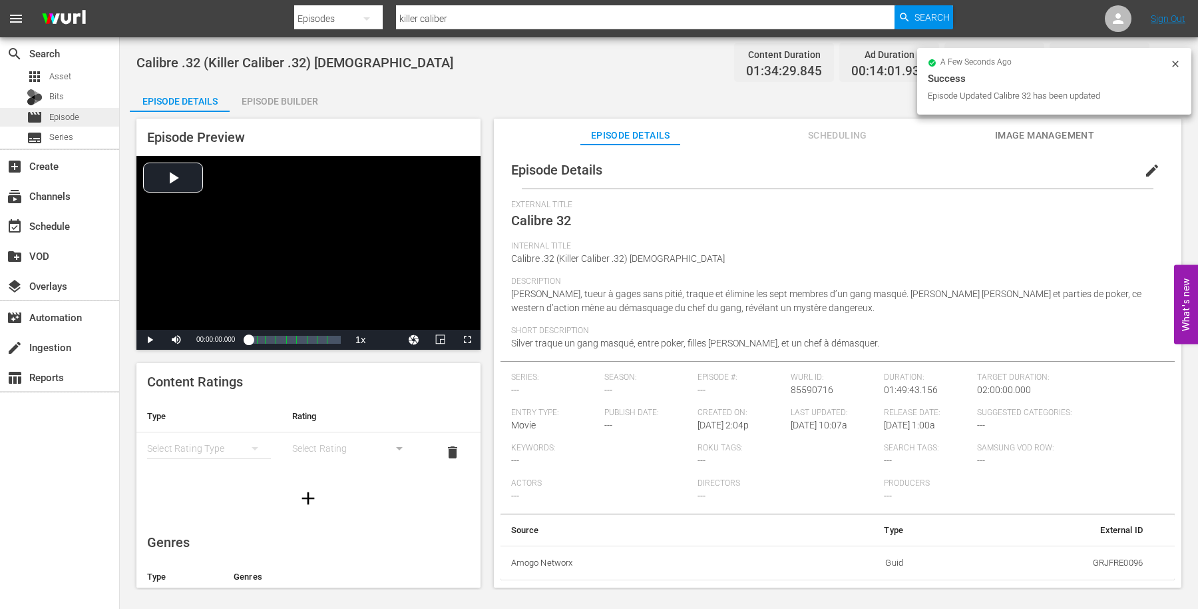
click at [61, 117] on span "Episode" at bounding box center [64, 117] width 30 height 13
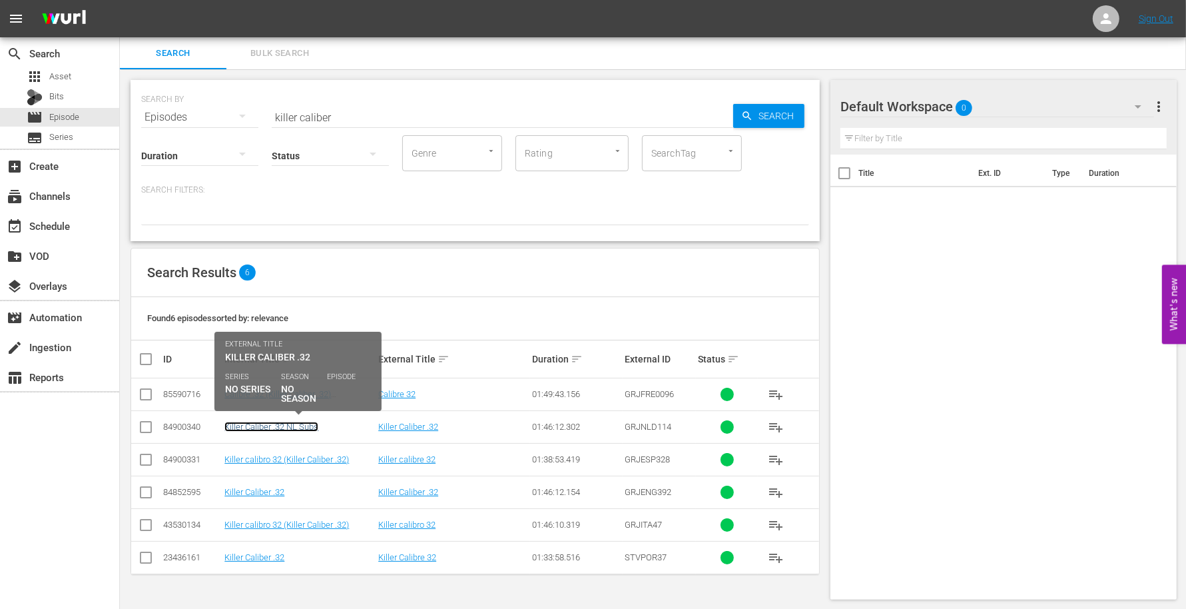
click at [298, 423] on link "Killer Caliber .32 NL Subs" at bounding box center [271, 426] width 94 height 10
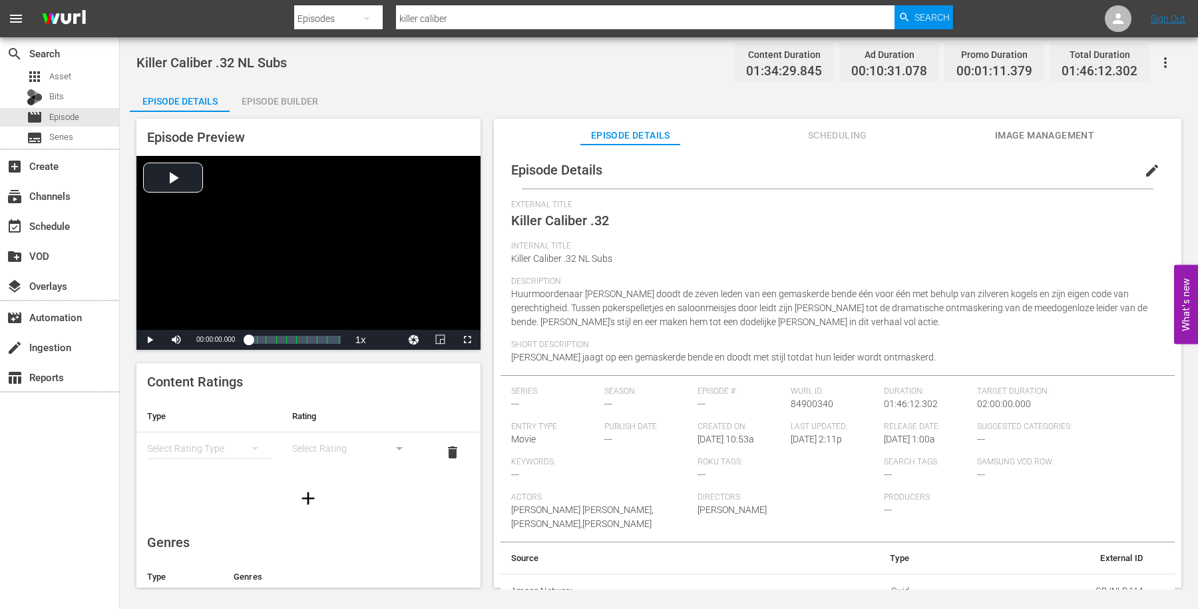
click at [1145, 167] on span "edit" at bounding box center [1153, 170] width 16 height 16
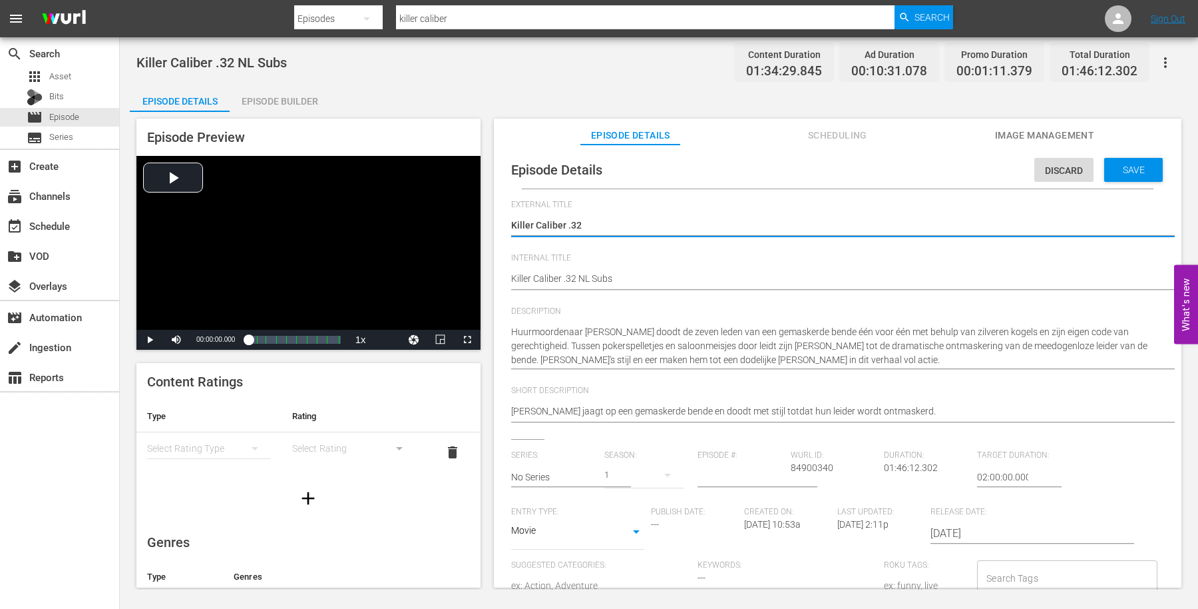
click at [573, 225] on textarea "Killer Caliber .32" at bounding box center [834, 226] width 647 height 16
type textarea "Killer Caliber 32"
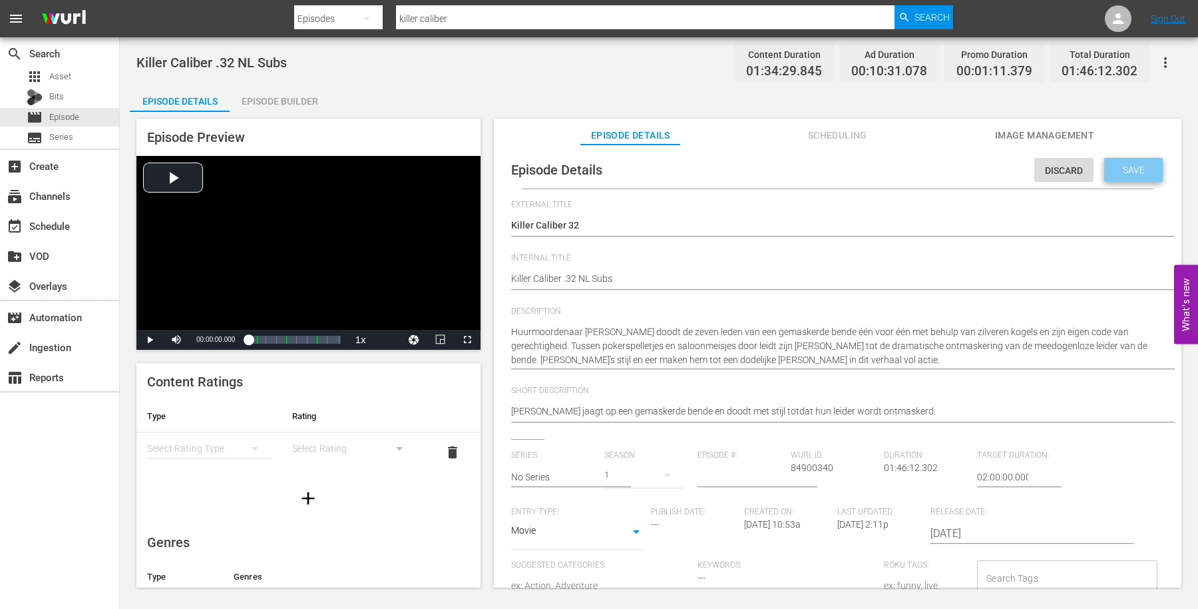
click at [1114, 167] on span "Save" at bounding box center [1134, 169] width 43 height 11
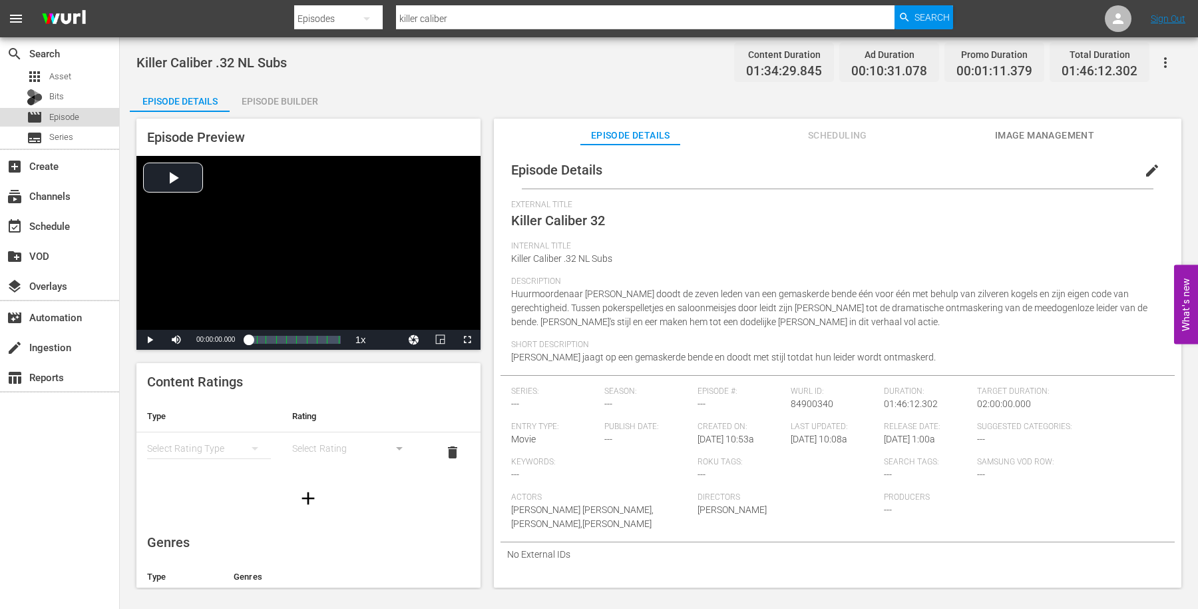
click at [53, 115] on span "Episode" at bounding box center [64, 117] width 30 height 13
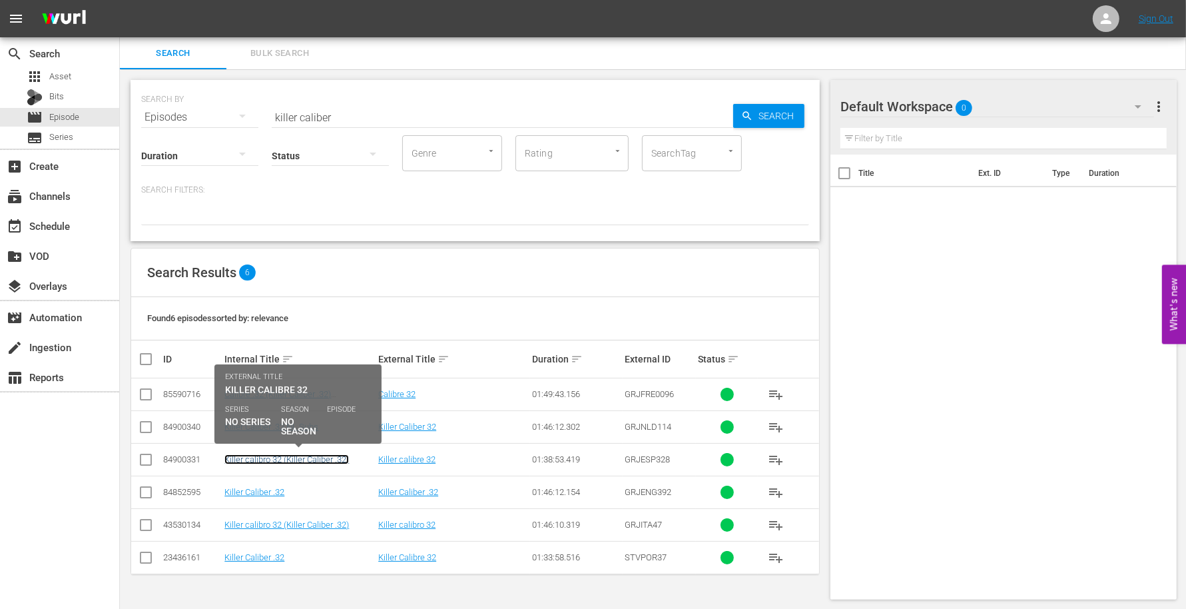
click at [293, 455] on link "Killer calibro 32 (Killer Caliber .32)" at bounding box center [286, 459] width 125 height 10
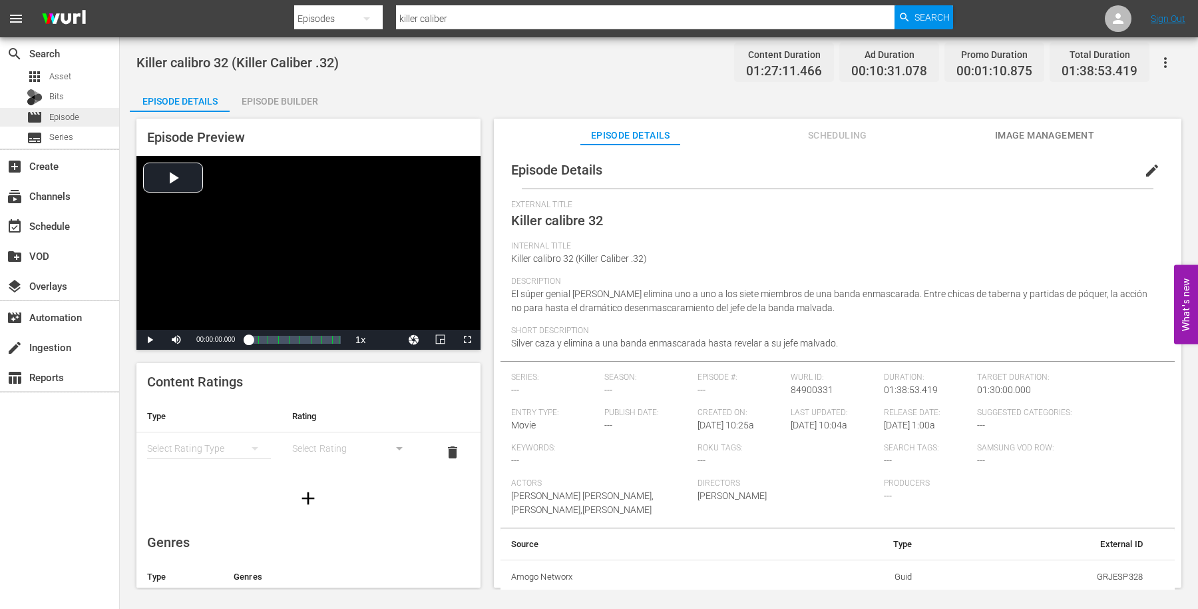
click at [55, 117] on span "Episode" at bounding box center [64, 117] width 30 height 13
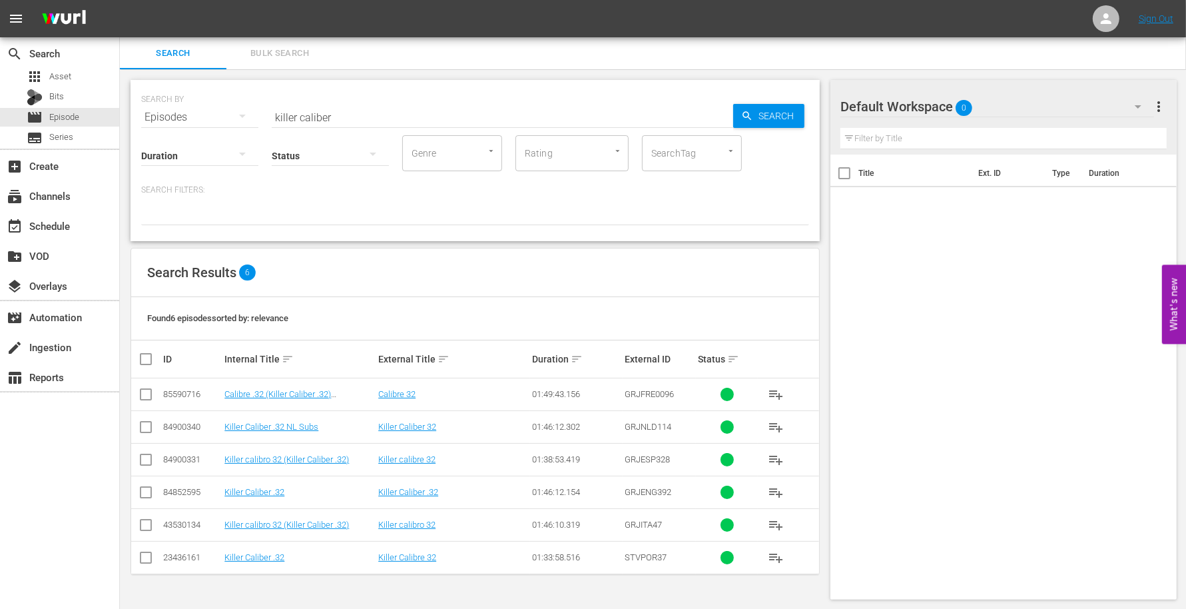
scroll to position [1, 0]
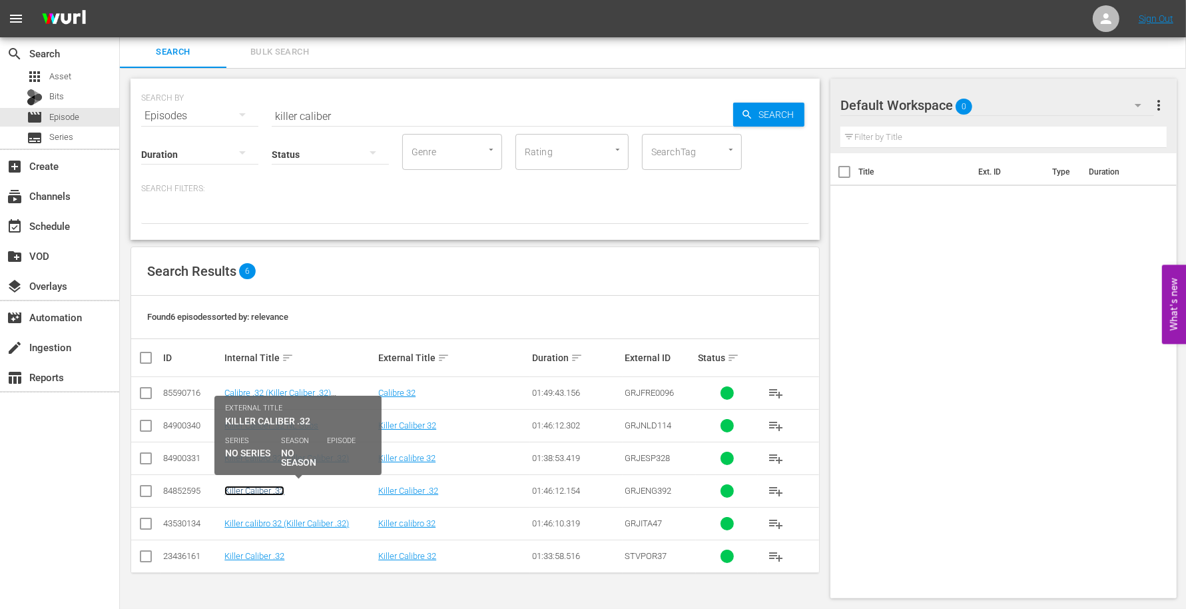
click at [257, 490] on link "Killer Caliber .32" at bounding box center [254, 490] width 60 height 10
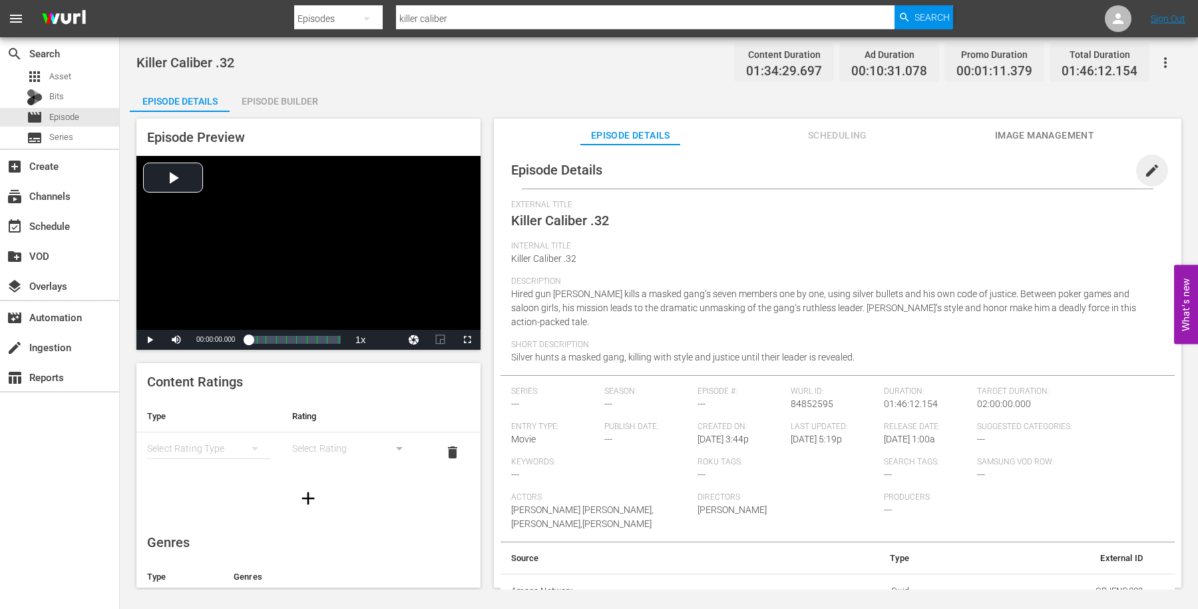
click at [1145, 170] on span "edit" at bounding box center [1153, 170] width 16 height 16
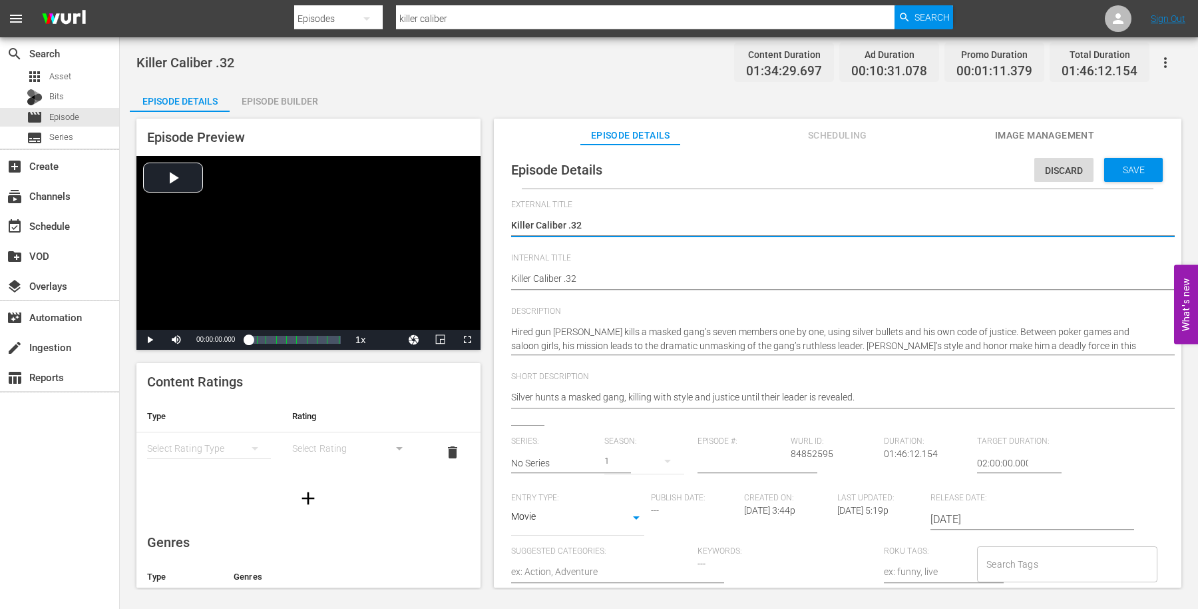
click at [571, 224] on textarea "Killer Caliber .32" at bounding box center [834, 226] width 647 height 16
type textarea "Killer Caliber 32"
click at [1149, 172] on div "Save" at bounding box center [1134, 170] width 59 height 24
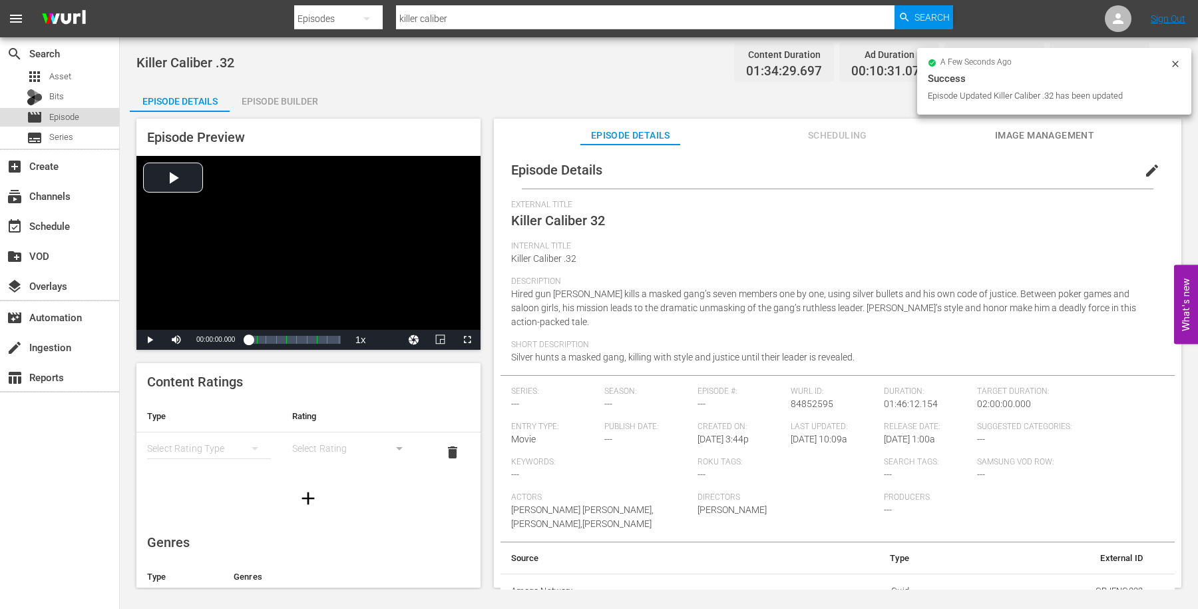
click at [82, 120] on div "movie Episode" at bounding box center [59, 117] width 119 height 19
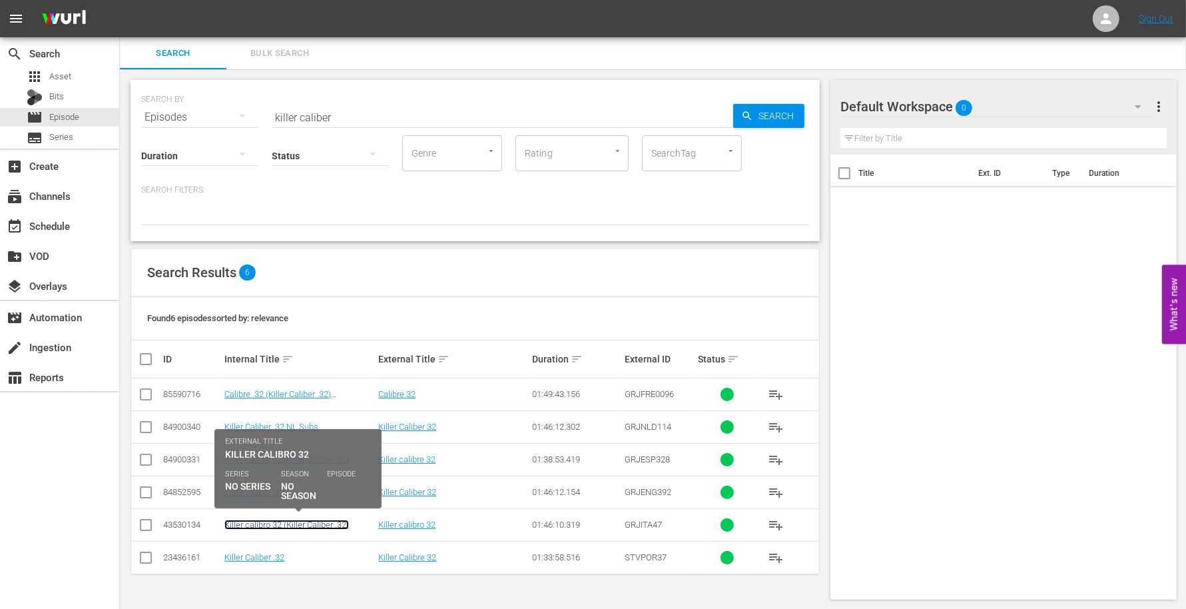
click at [291, 523] on link "Killer calibro 32 (Killer Caliber .32)" at bounding box center [286, 524] width 125 height 10
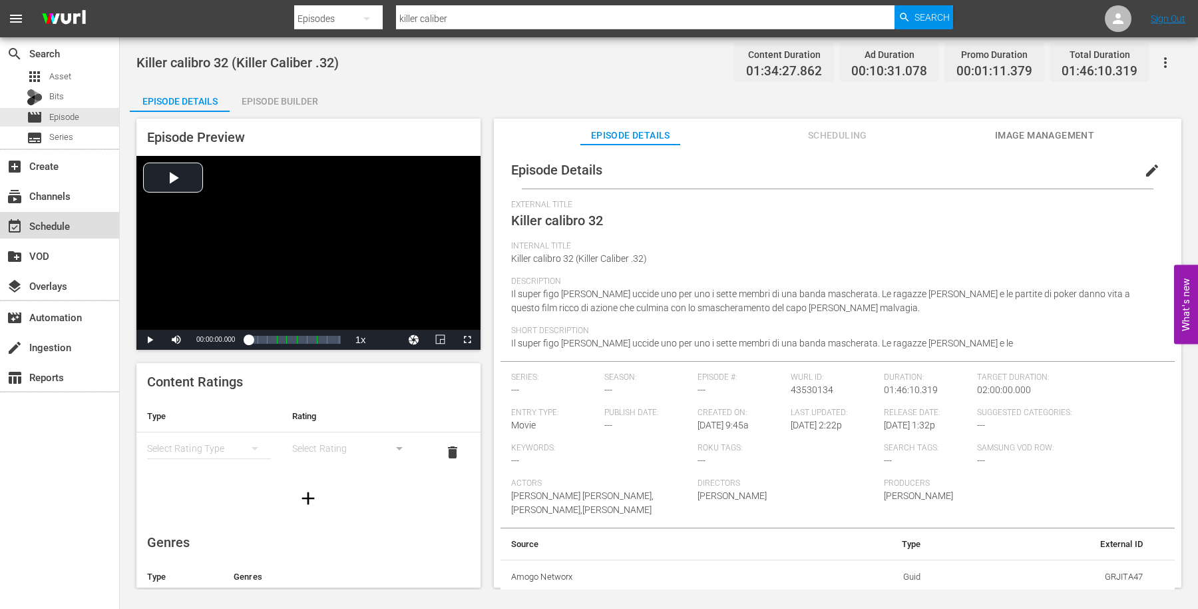
click at [55, 220] on div "event_available Schedule" at bounding box center [37, 224] width 75 height 12
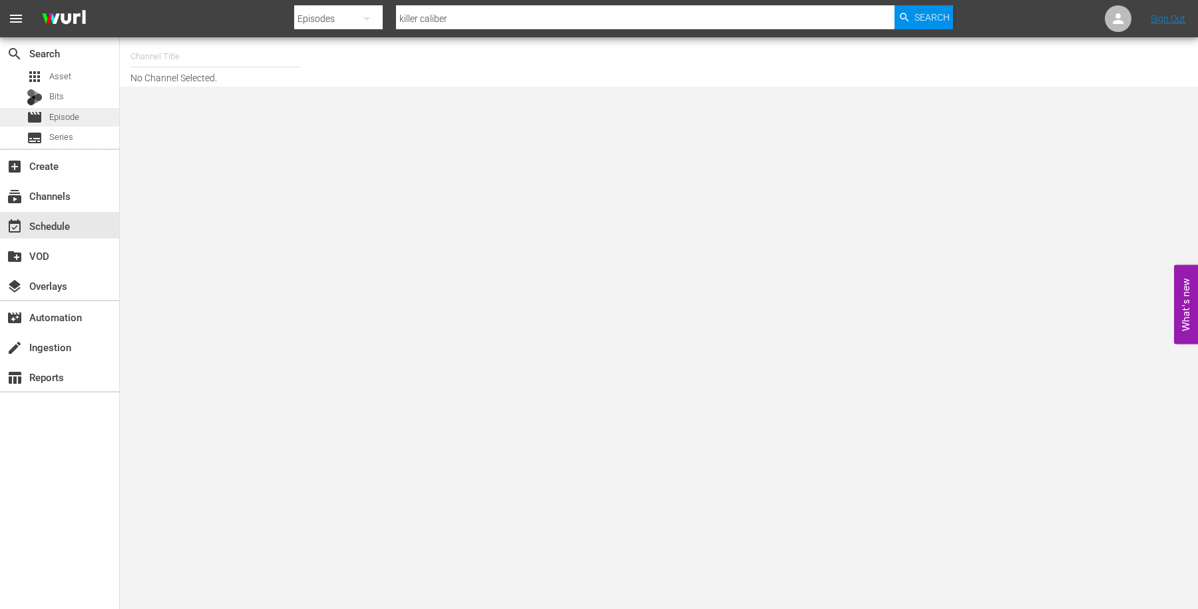
click at [63, 112] on span "Episode" at bounding box center [64, 117] width 30 height 13
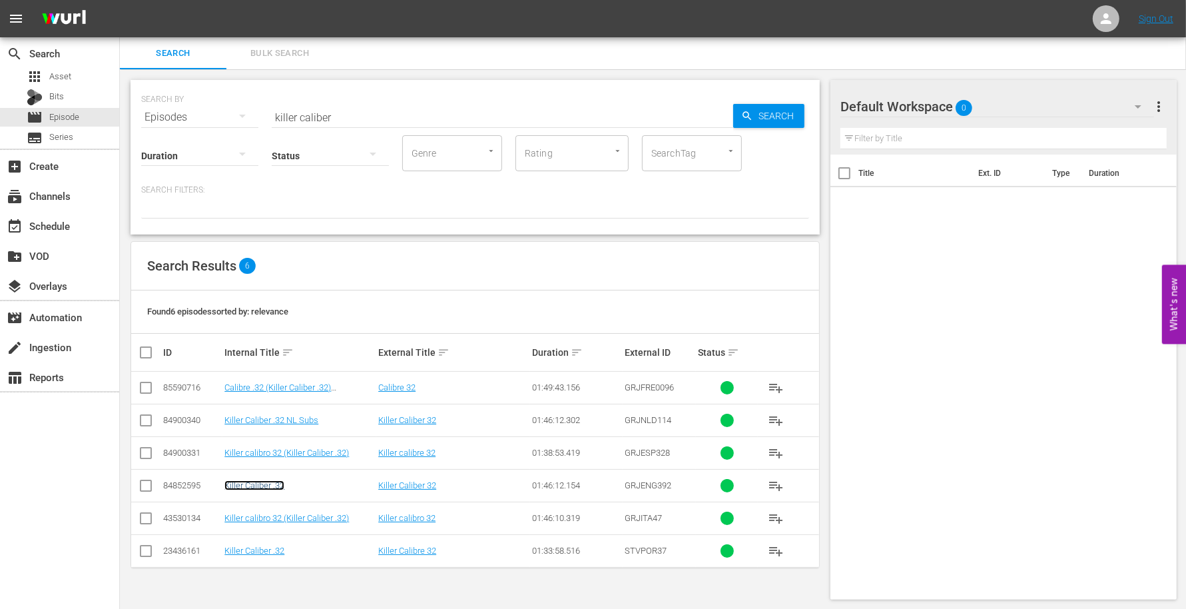
click at [262, 488] on link "Killer Caliber .32" at bounding box center [254, 485] width 60 height 10
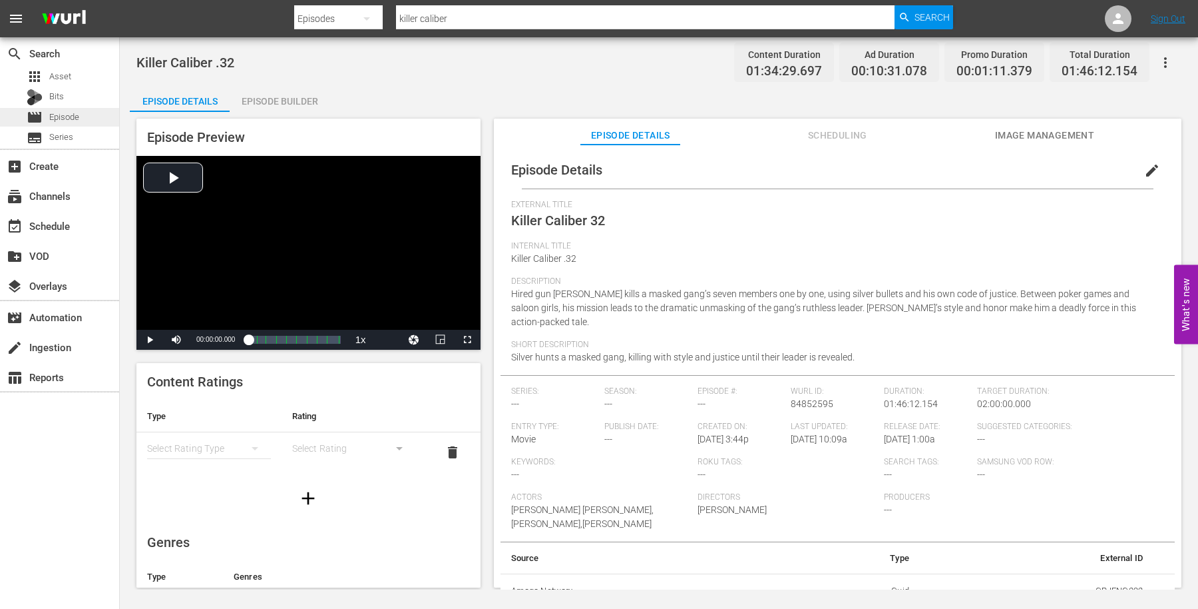
click at [72, 114] on span "Episode" at bounding box center [64, 117] width 30 height 13
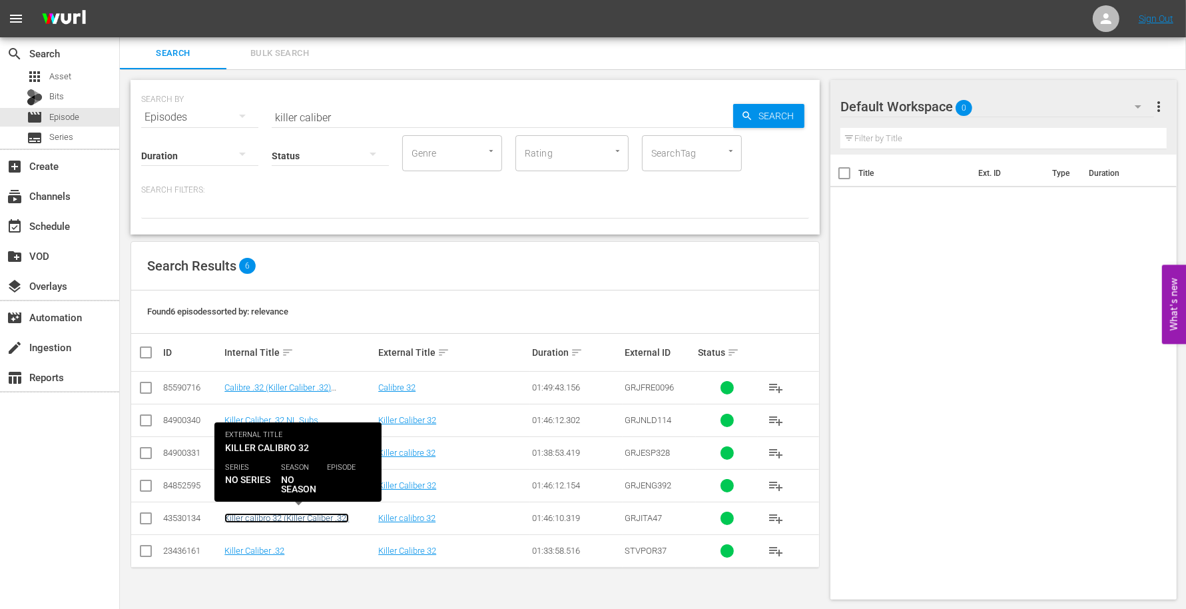
click at [328, 513] on link "Killer calibro 32 (Killer Caliber .32)" at bounding box center [286, 518] width 125 height 10
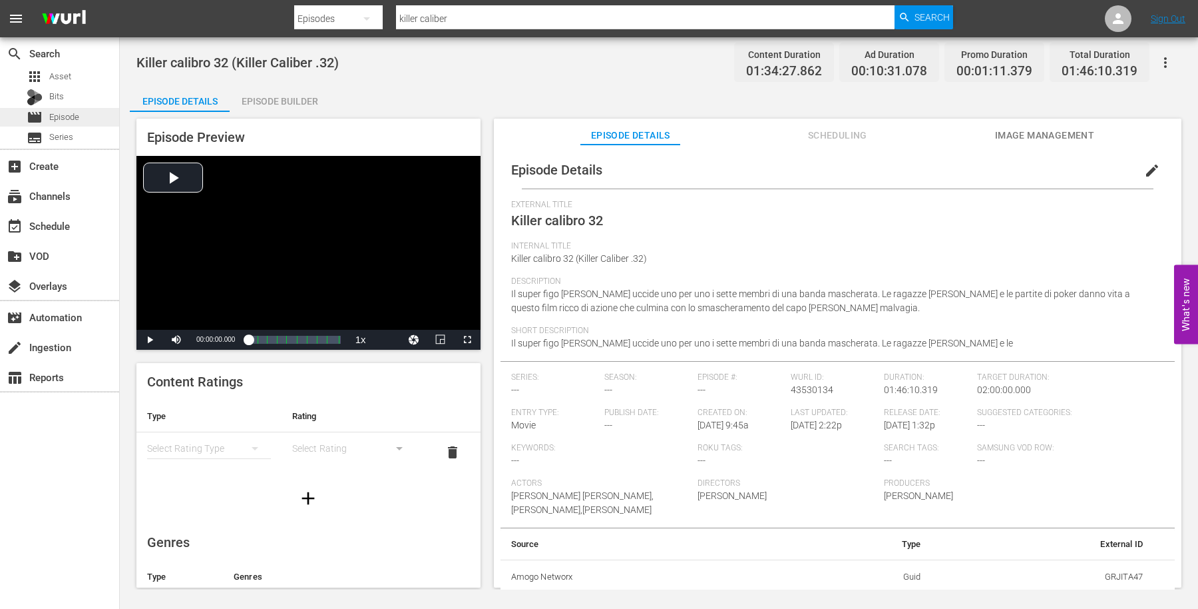
click at [95, 113] on div "movie Episode" at bounding box center [59, 117] width 119 height 19
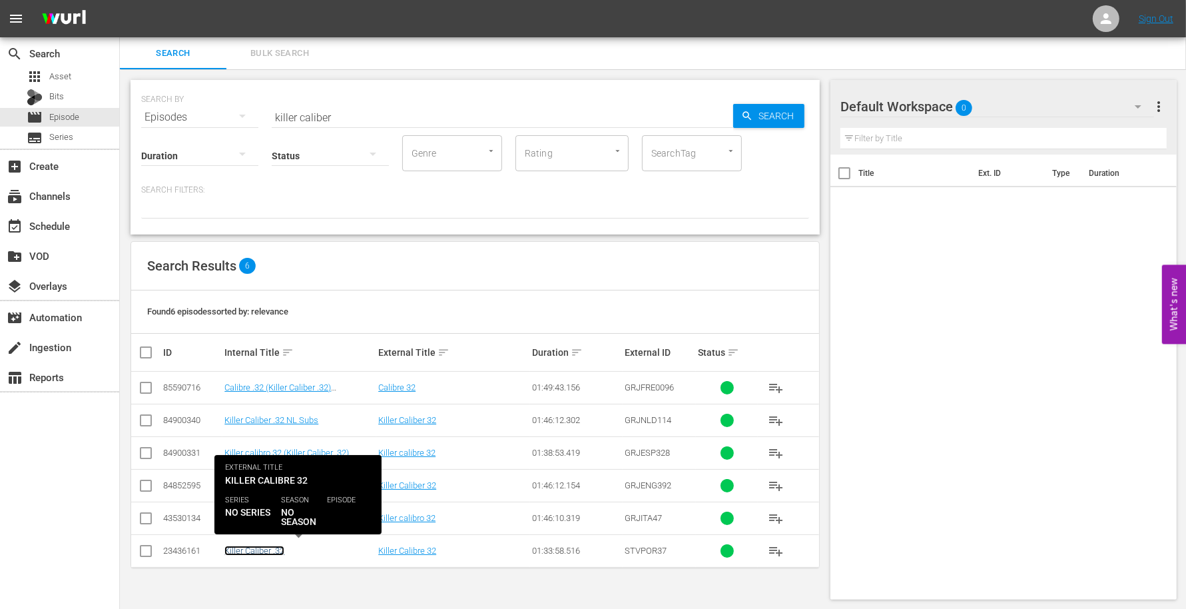
click at [274, 550] on link "Killer Caliber .32" at bounding box center [254, 550] width 60 height 10
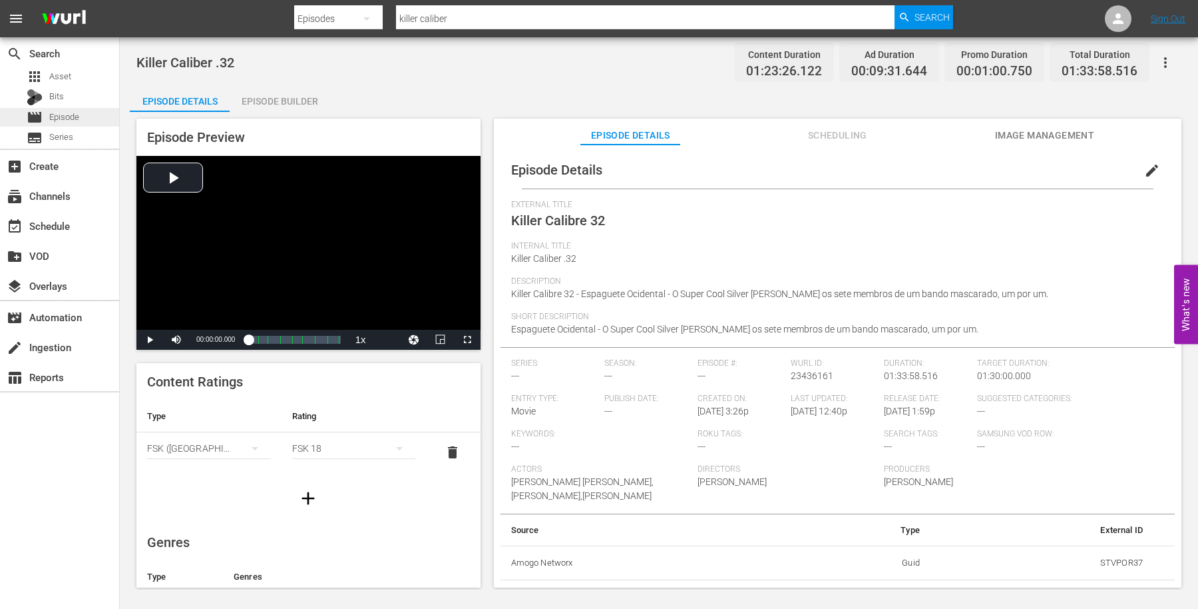
click at [85, 113] on div "movie Episode" at bounding box center [59, 117] width 119 height 19
